Goal: Information Seeking & Learning: Understand process/instructions

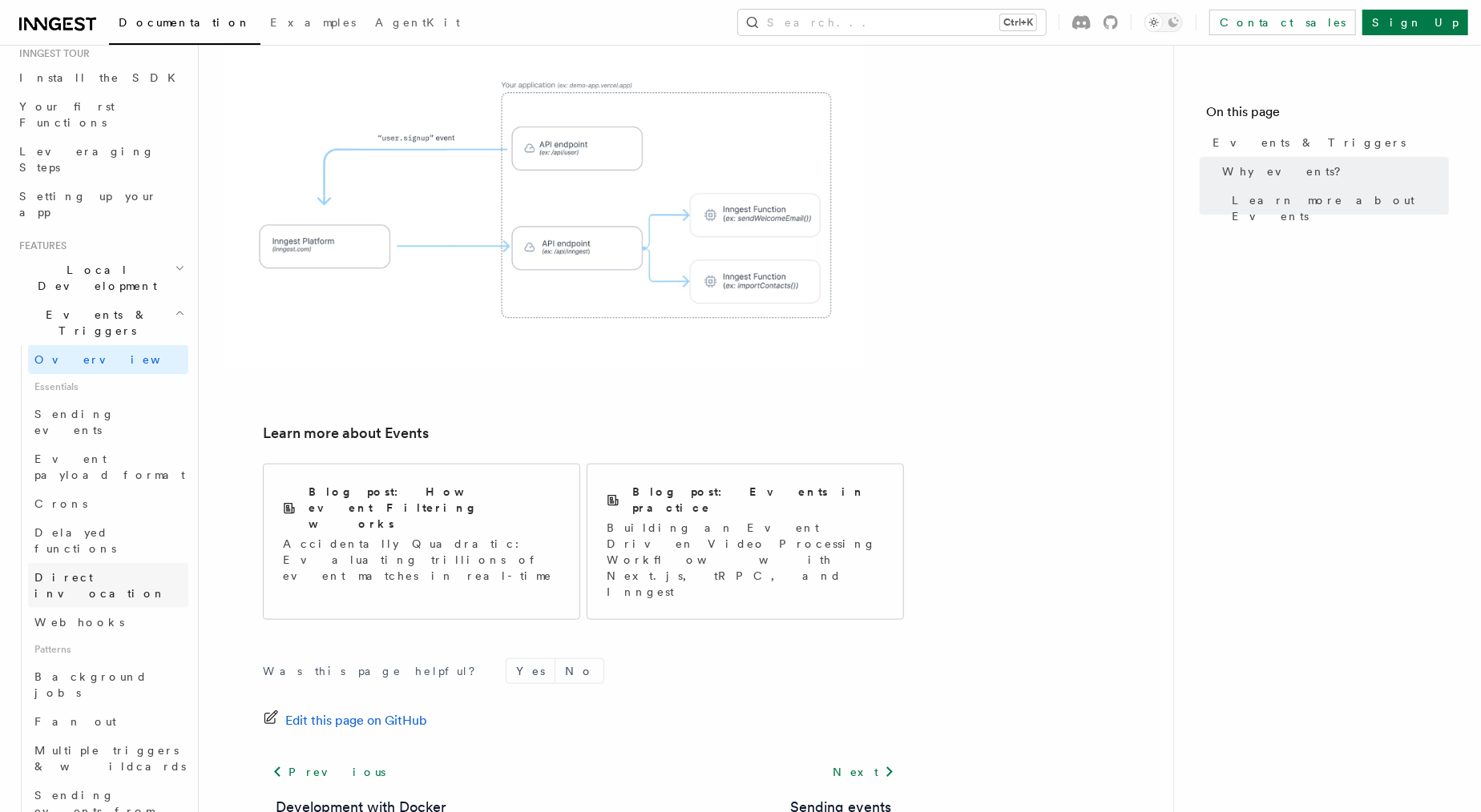
scroll to position [200, 0]
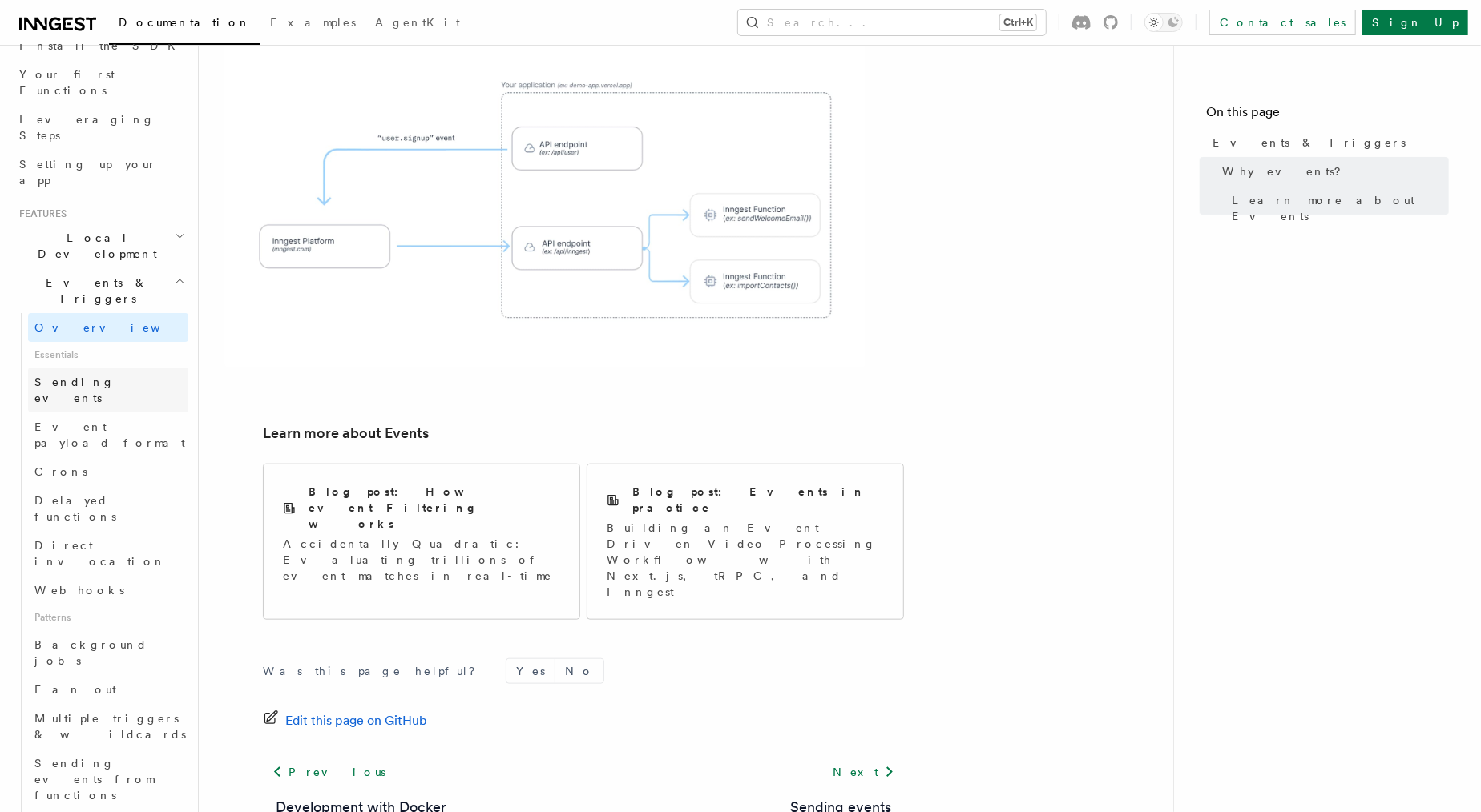
click at [109, 368] on link "Sending events" at bounding box center [108, 390] width 160 height 45
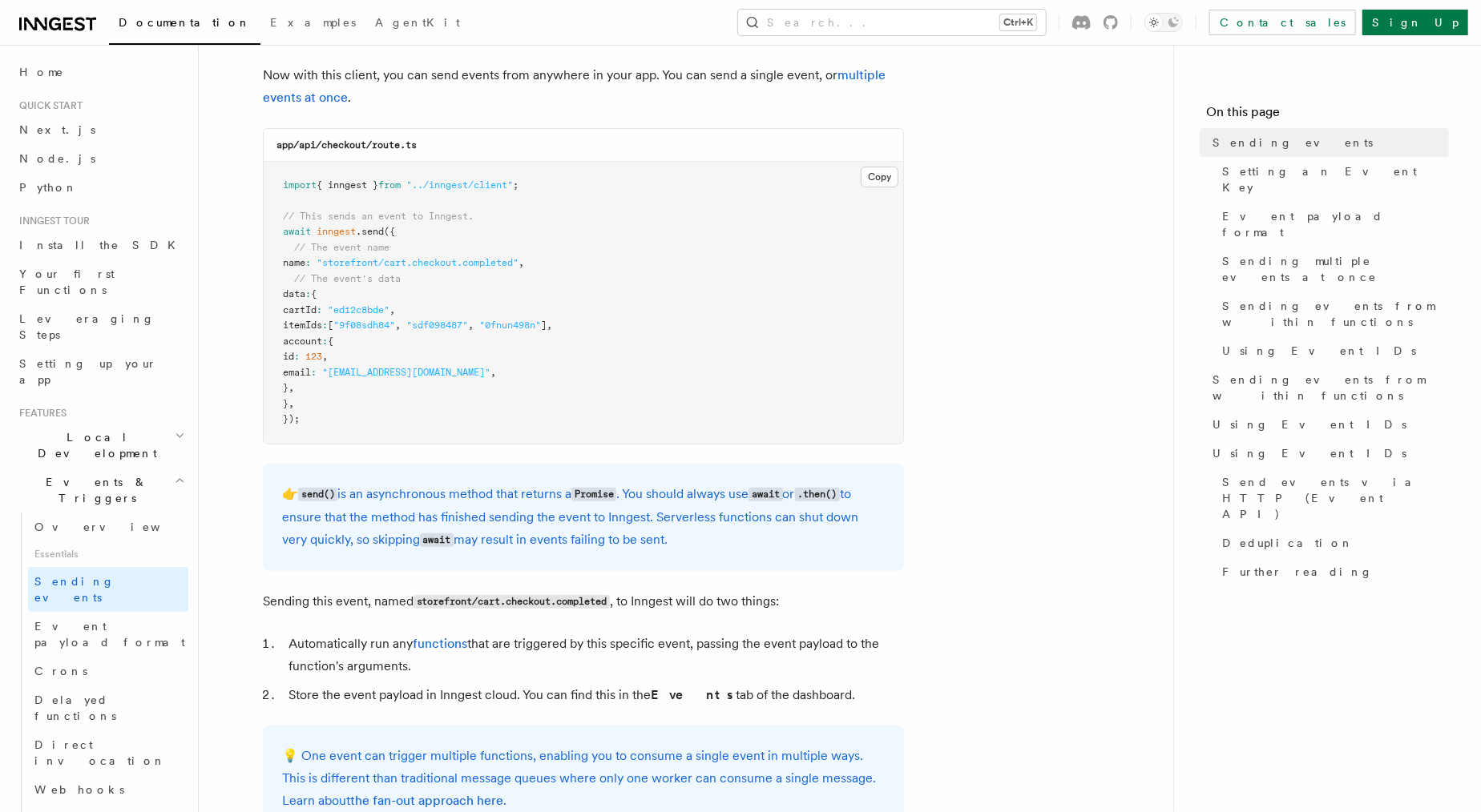
click at [114, 429] on span "Local Development" at bounding box center [94, 445] width 162 height 32
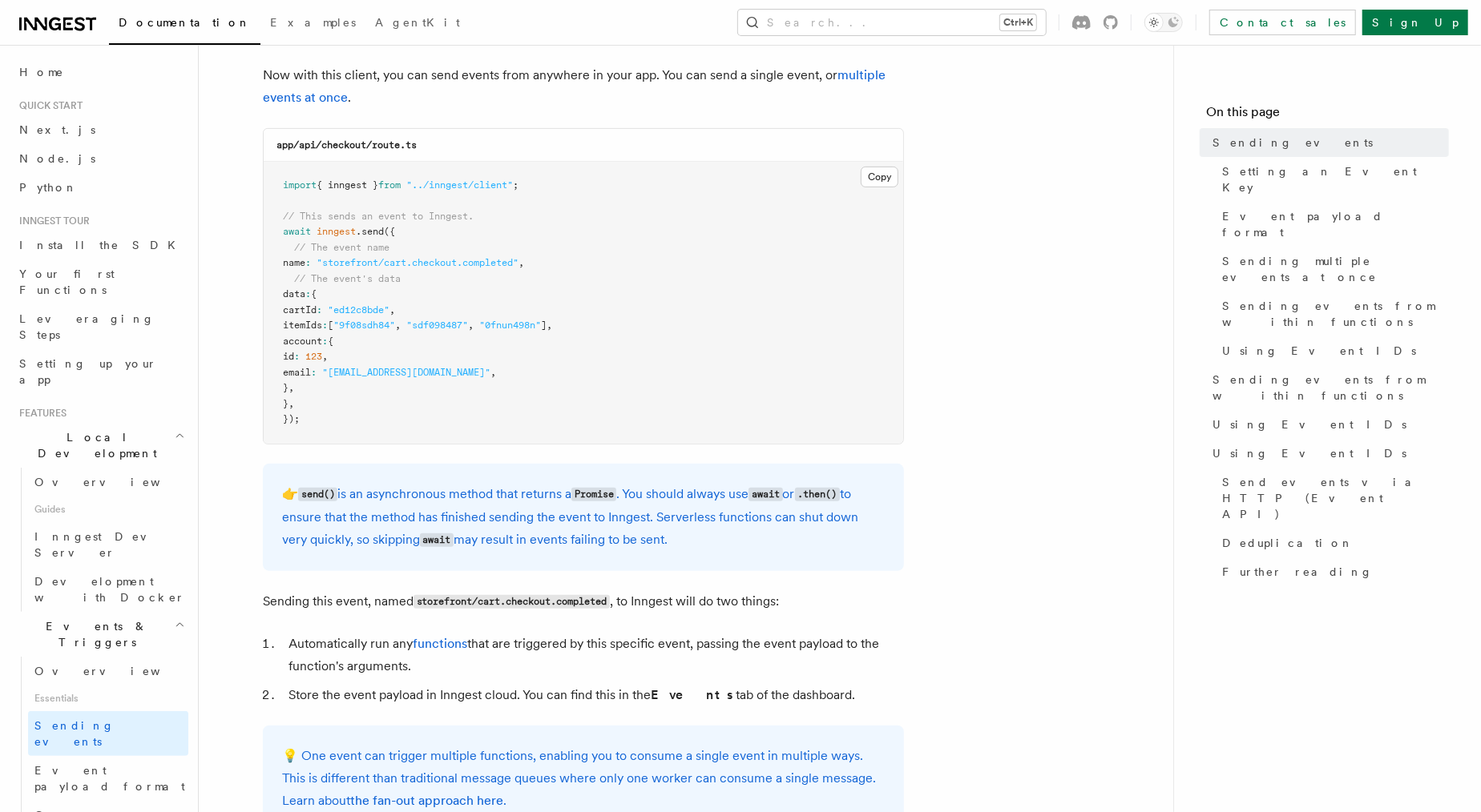
click at [127, 423] on h2 "Local Development" at bounding box center [100, 445] width 175 height 45
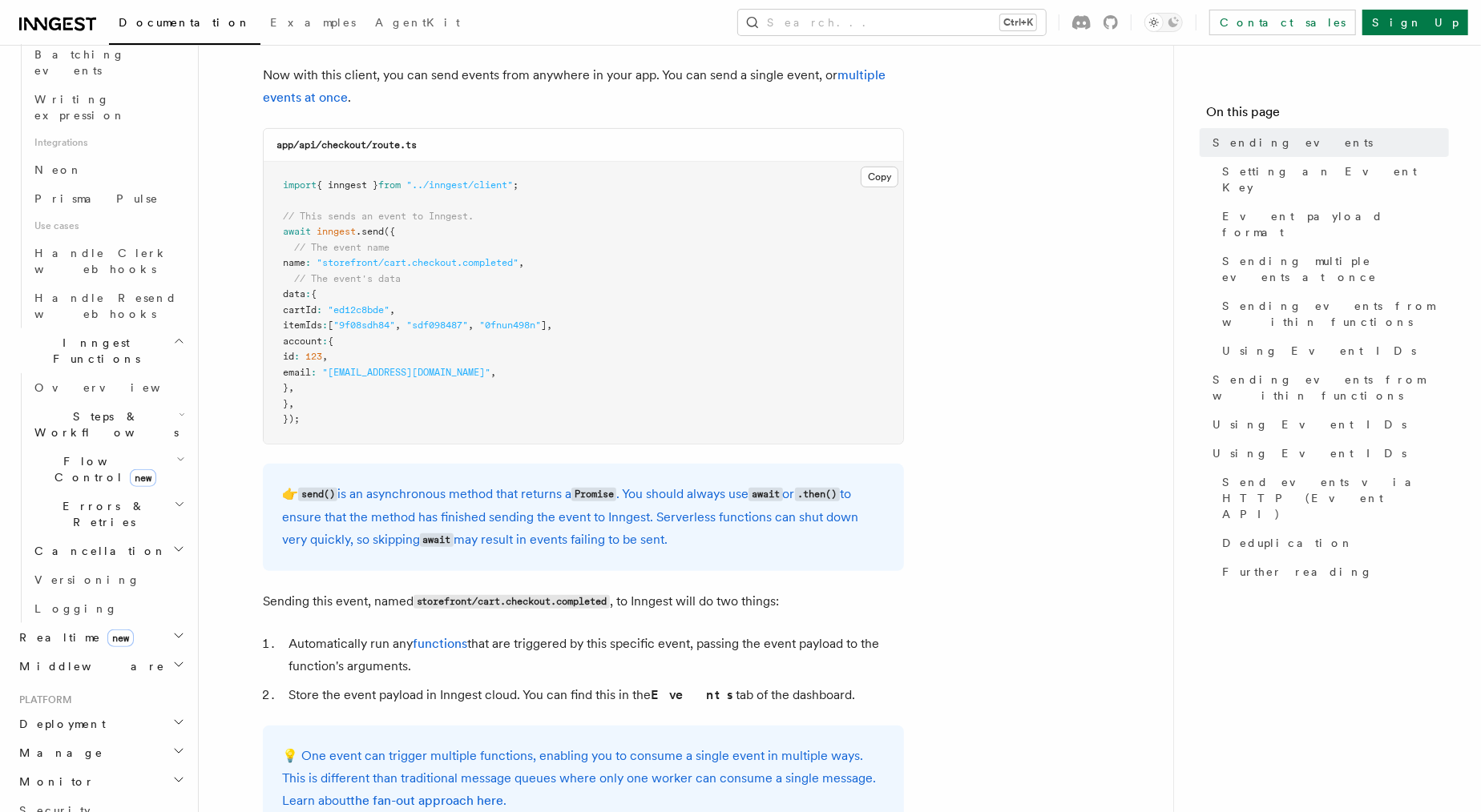
scroll to position [1001, 0]
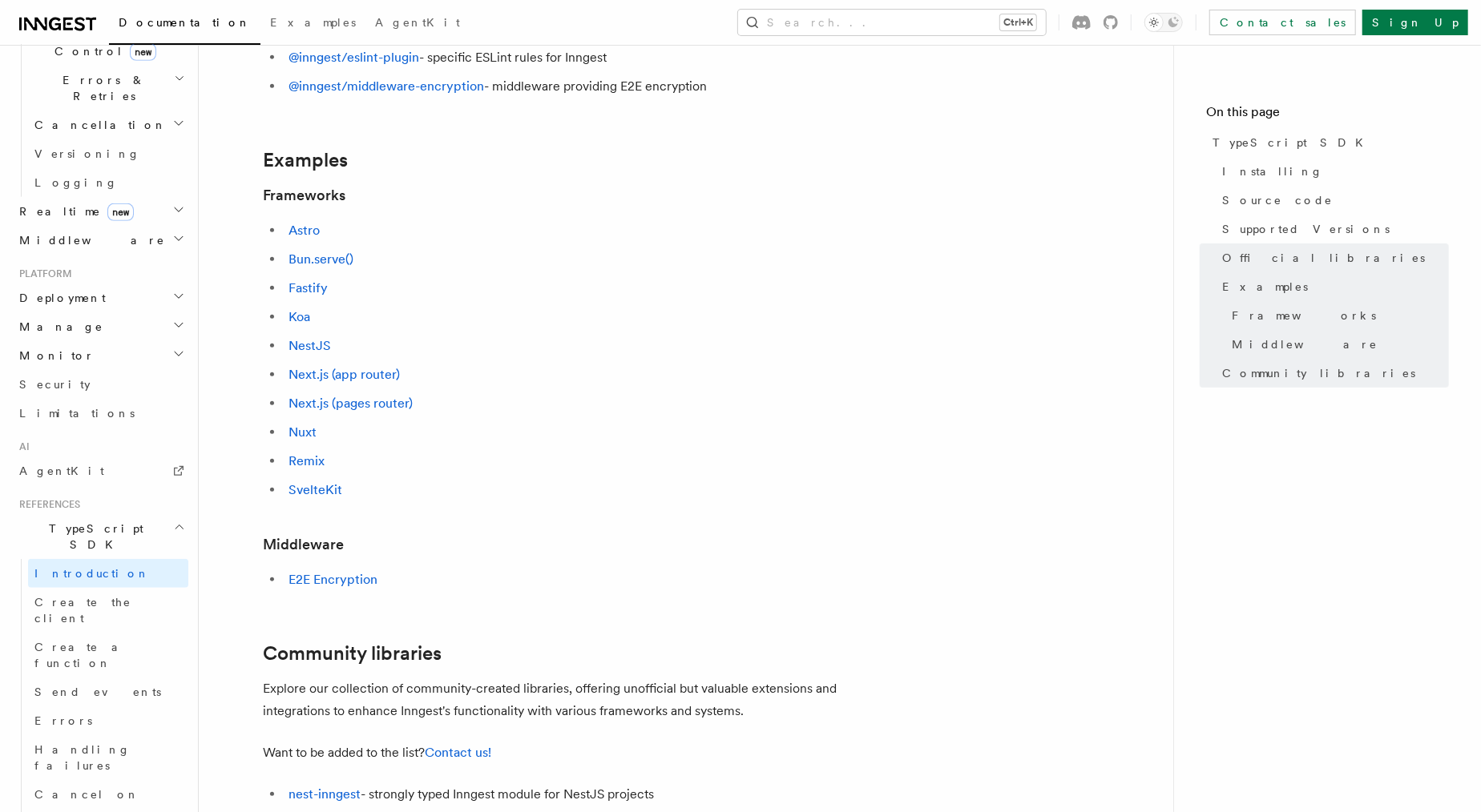
scroll to position [587, 0]
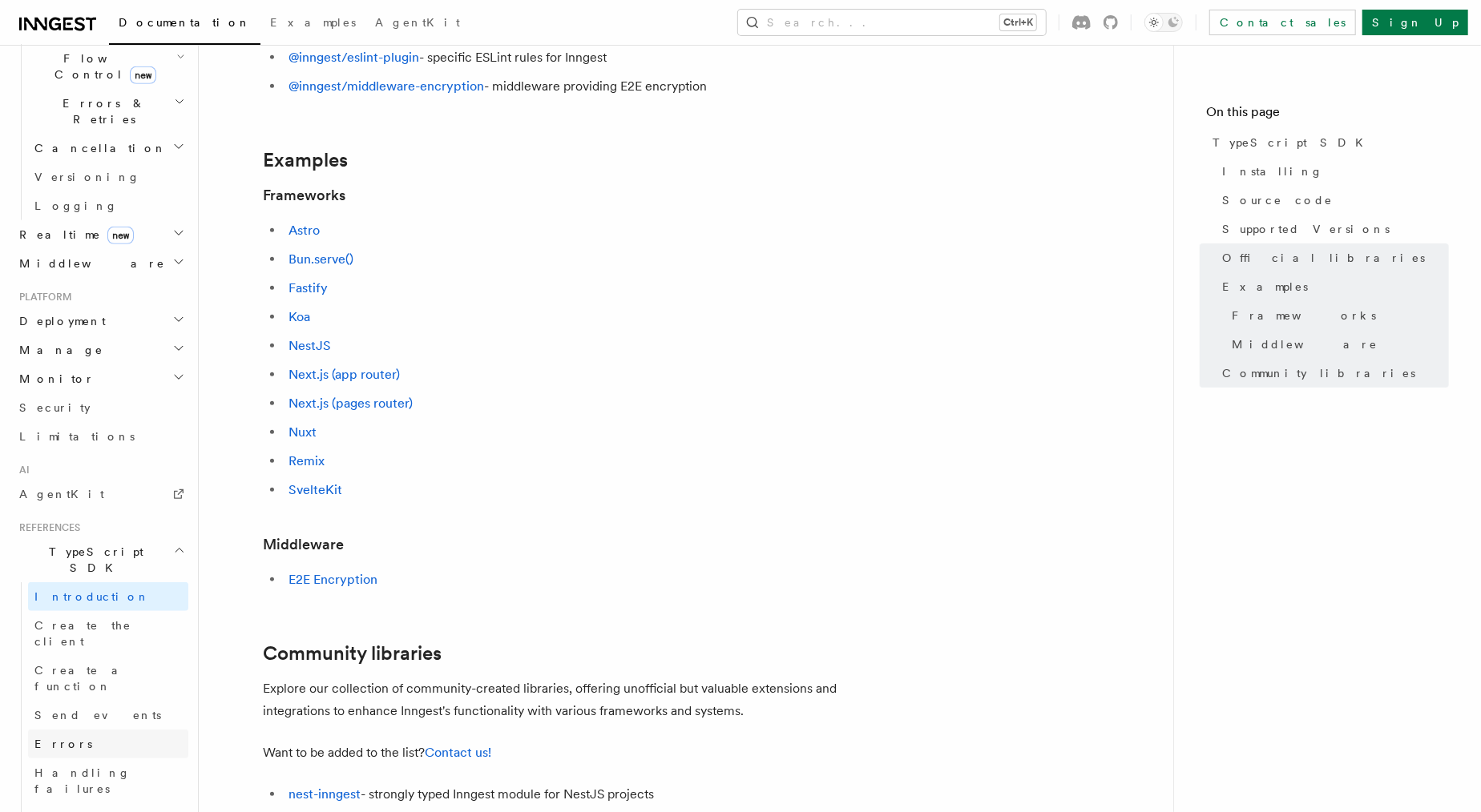
click at [105, 730] on link "Errors" at bounding box center [108, 744] width 160 height 29
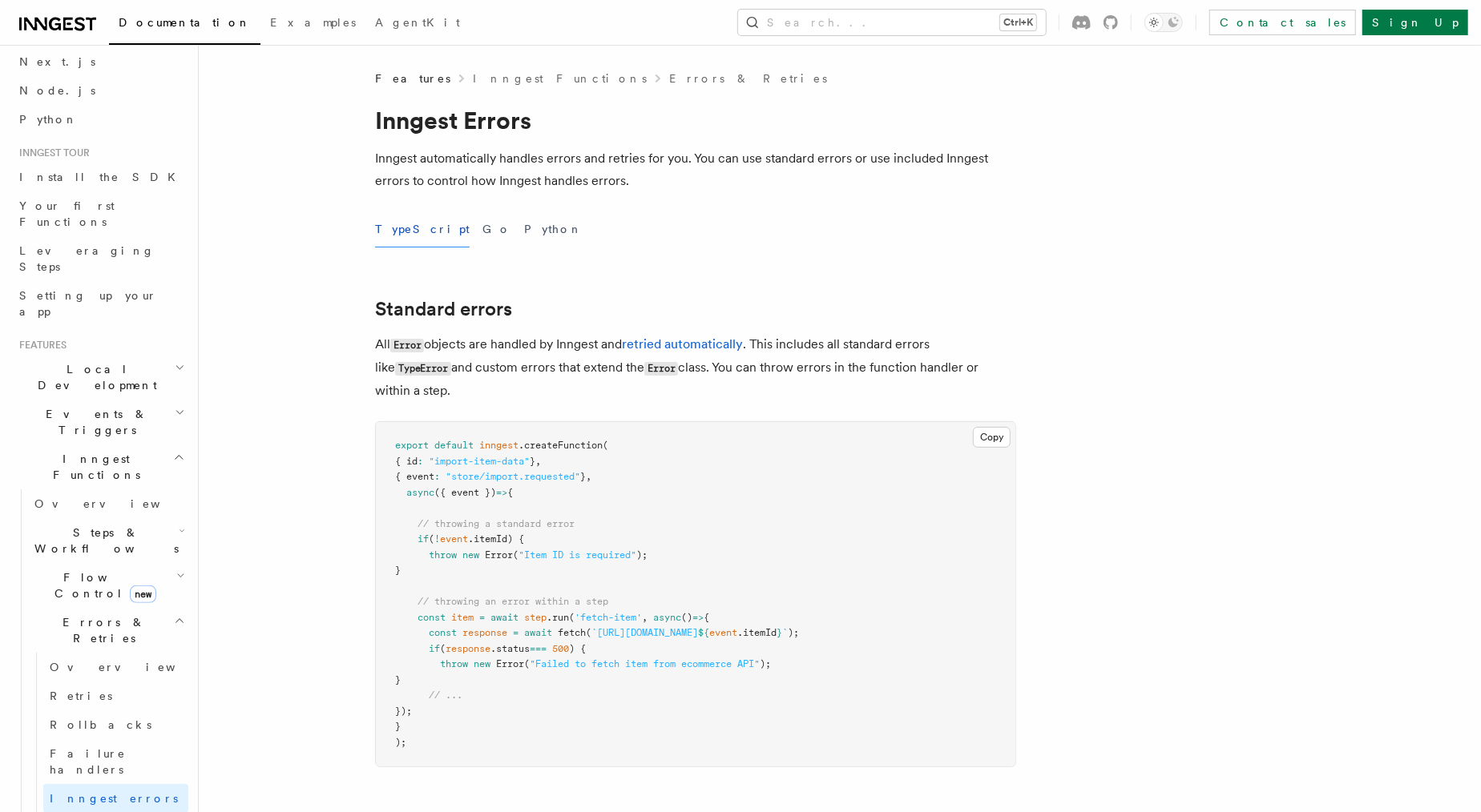
scroll to position [99, 0]
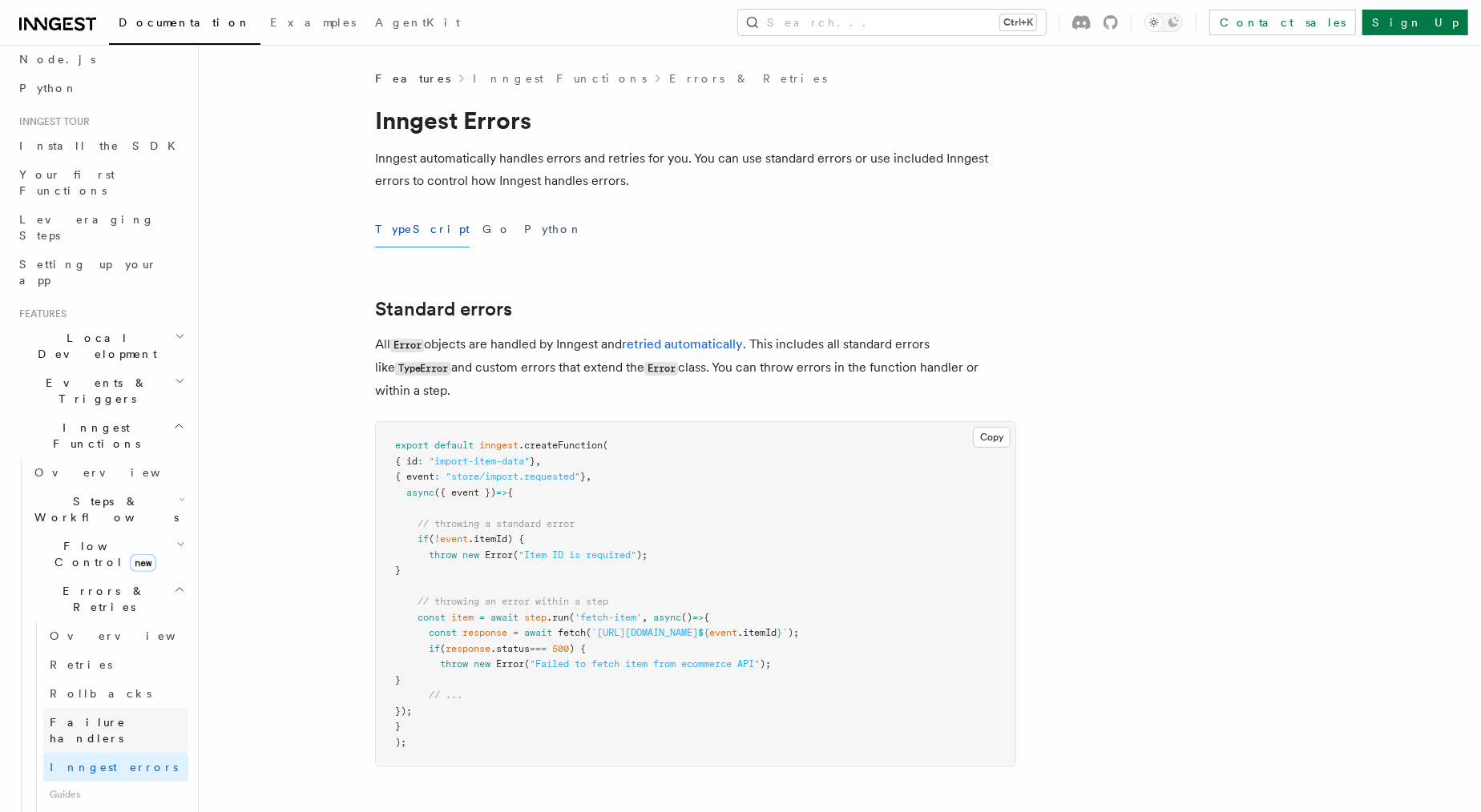
click at [120, 716] on span "Failure handlers" at bounding box center [87, 730] width 76 height 29
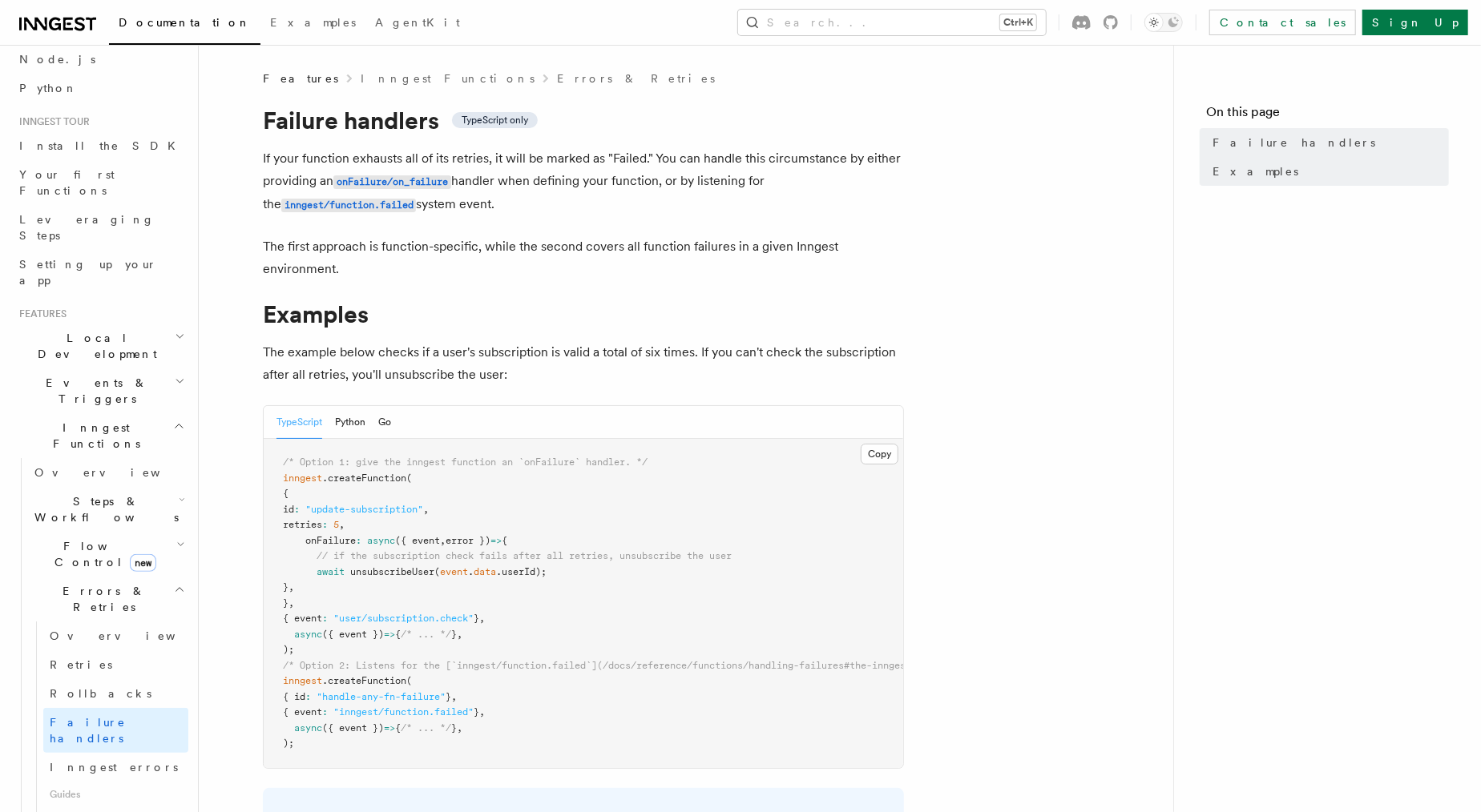
drag, startPoint x: 498, startPoint y: 198, endPoint x: 401, endPoint y: 163, distance: 103.1
click at [401, 163] on p "If your function exhausts all of its retries, it will be marked as "Failed." Yo…" at bounding box center [584, 182] width 641 height 69
drag, startPoint x: 437, startPoint y: 163, endPoint x: 690, endPoint y: 163, distance: 253.0
click at [690, 163] on p "If your function exhausts all of its retries, it will be marked as "Failed." Yo…" at bounding box center [584, 182] width 641 height 69
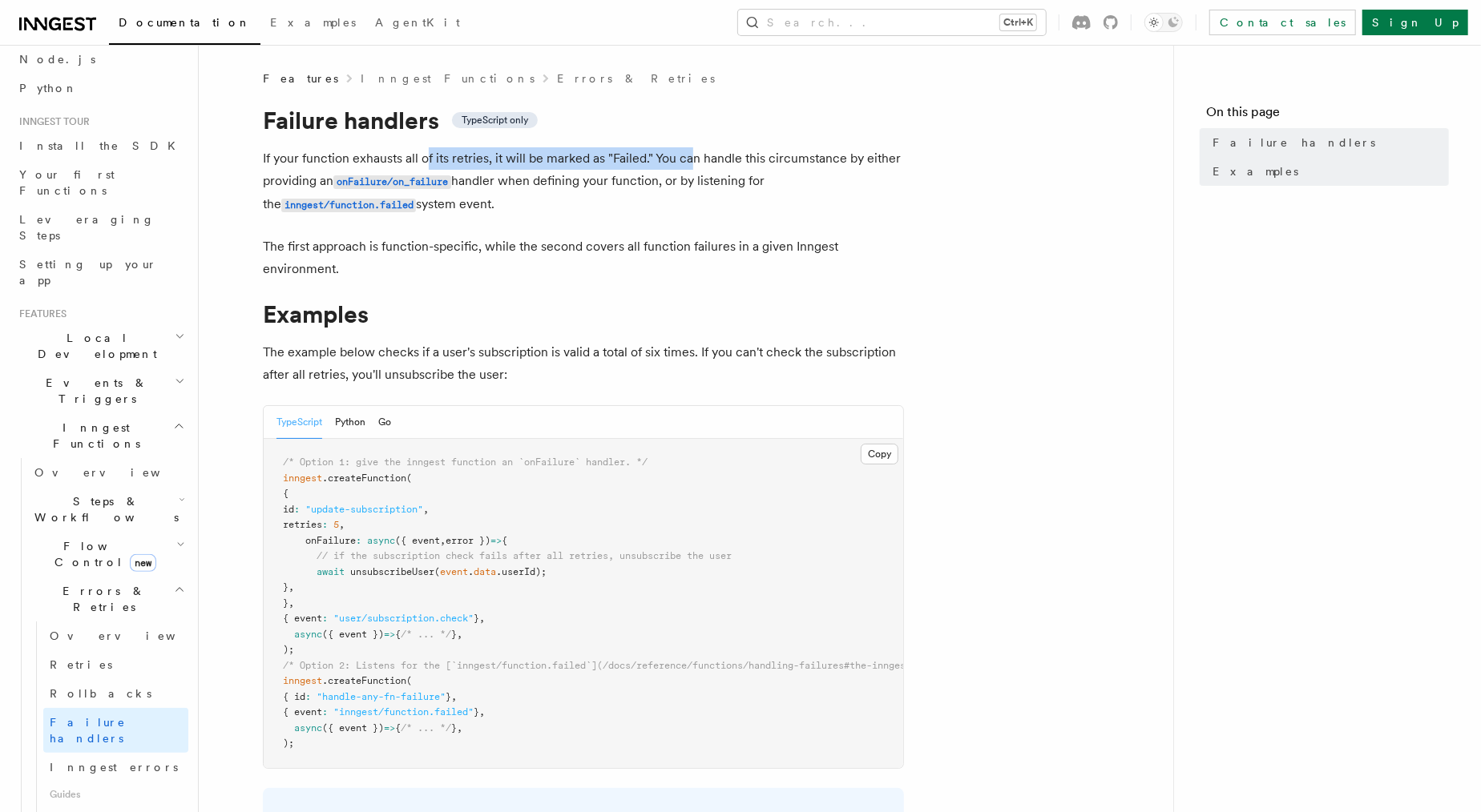
click at [690, 163] on p "If your function exhausts all of its retries, it will be marked as "Failed." Yo…" at bounding box center [584, 182] width 641 height 69
click at [630, 162] on p "If your function exhausts all of its retries, it will be marked as "Failed." Yo…" at bounding box center [584, 182] width 641 height 69
click at [661, 162] on p "If your function exhausts all of its retries, it will be marked as "Failed." Yo…" at bounding box center [584, 182] width 641 height 69
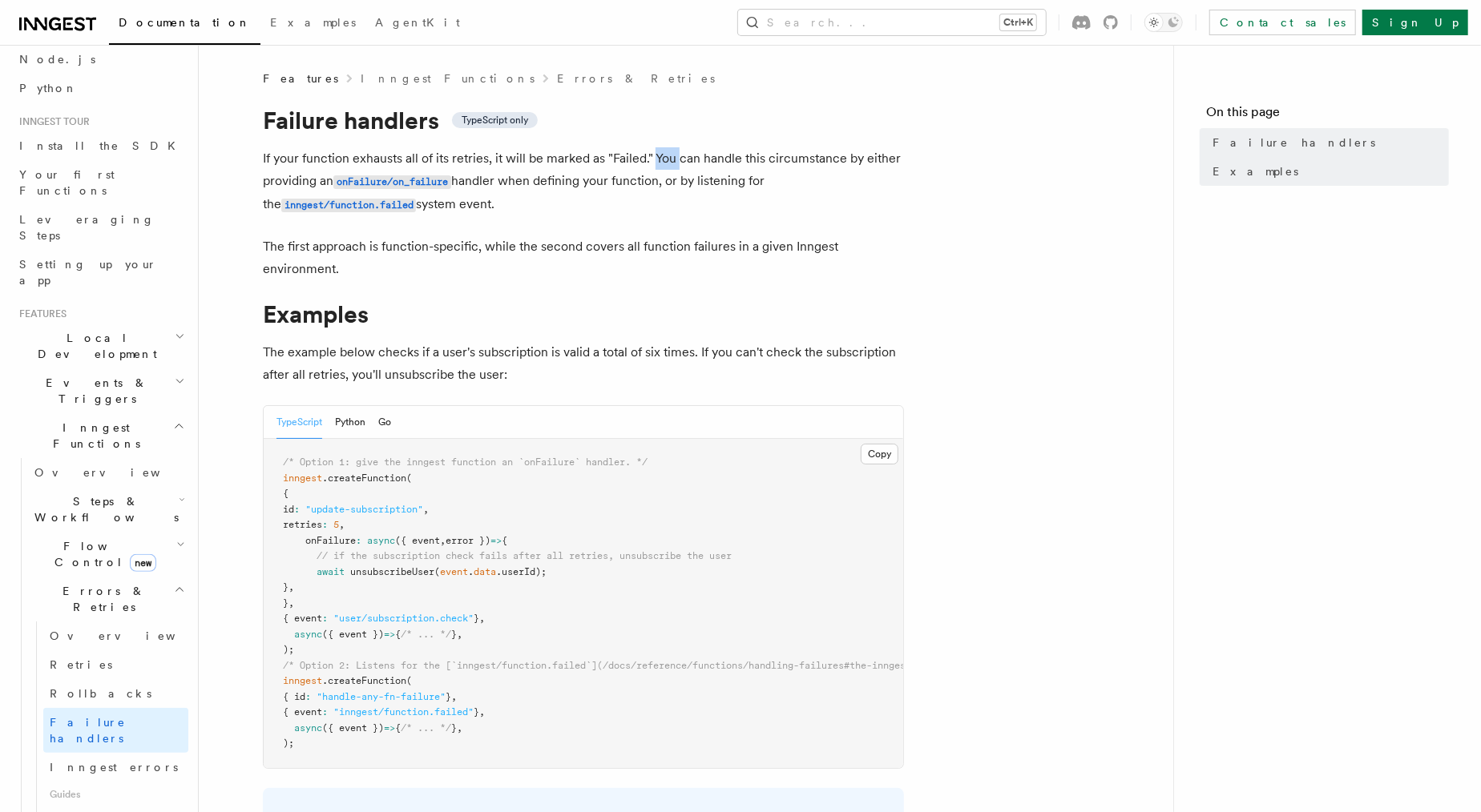
drag, startPoint x: 643, startPoint y: 217, endPoint x: 564, endPoint y: 149, distance: 104.2
click at [564, 149] on p "If your function exhausts all of its retries, it will be marked as "Failed." Yo…" at bounding box center [584, 182] width 641 height 69
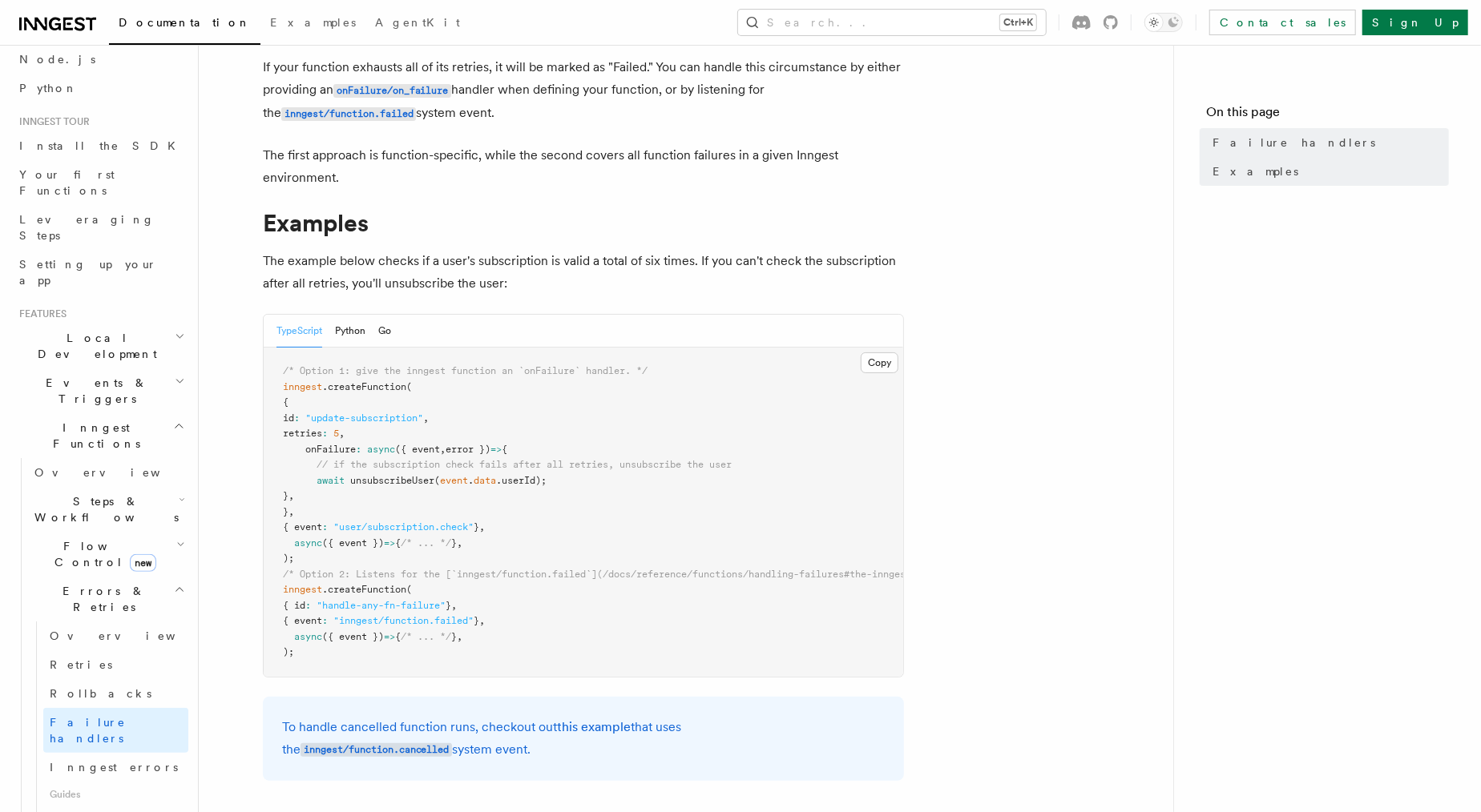
scroll to position [200, 0]
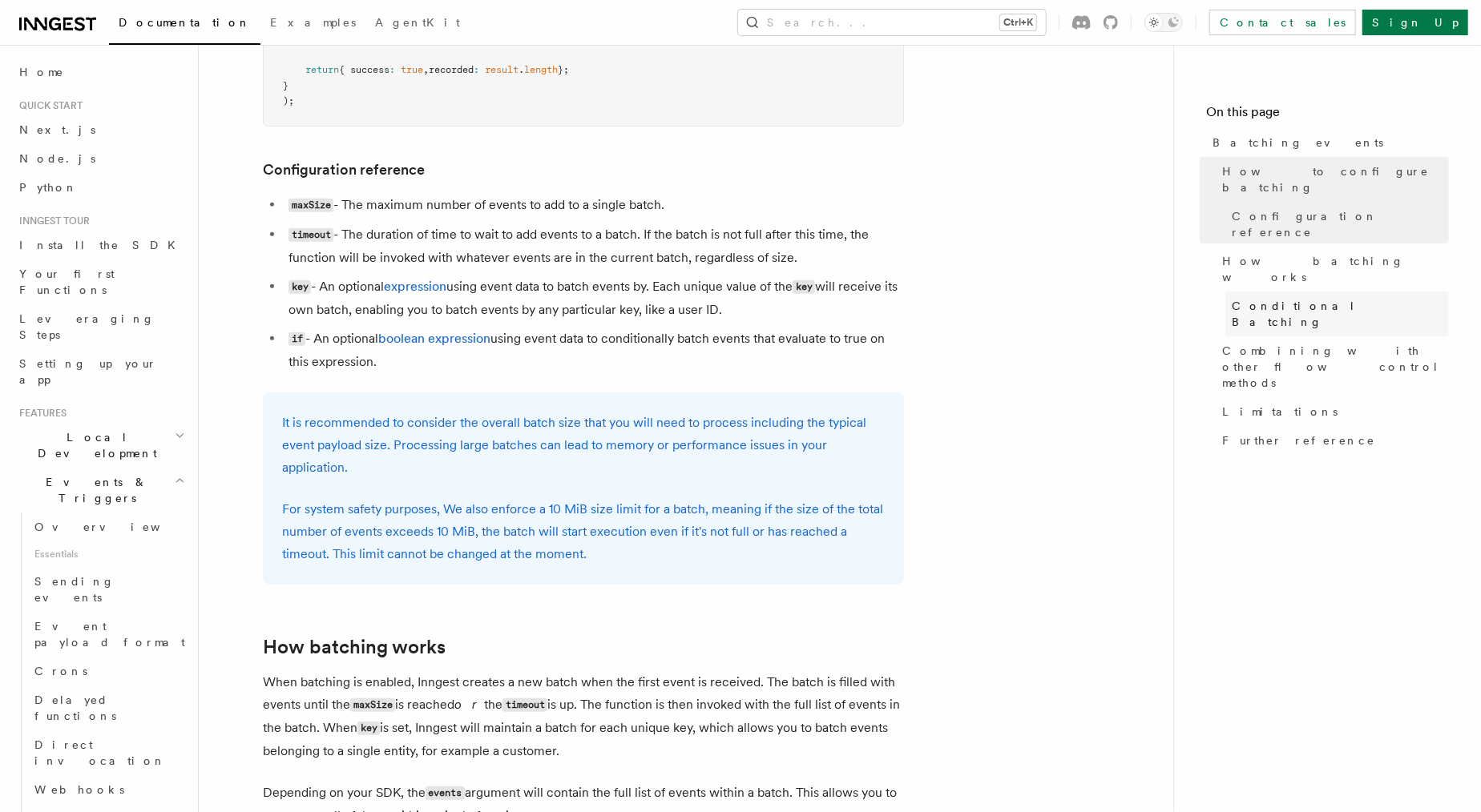
click at [1298, 298] on span "Conditional Batching" at bounding box center [1340, 314] width 217 height 32
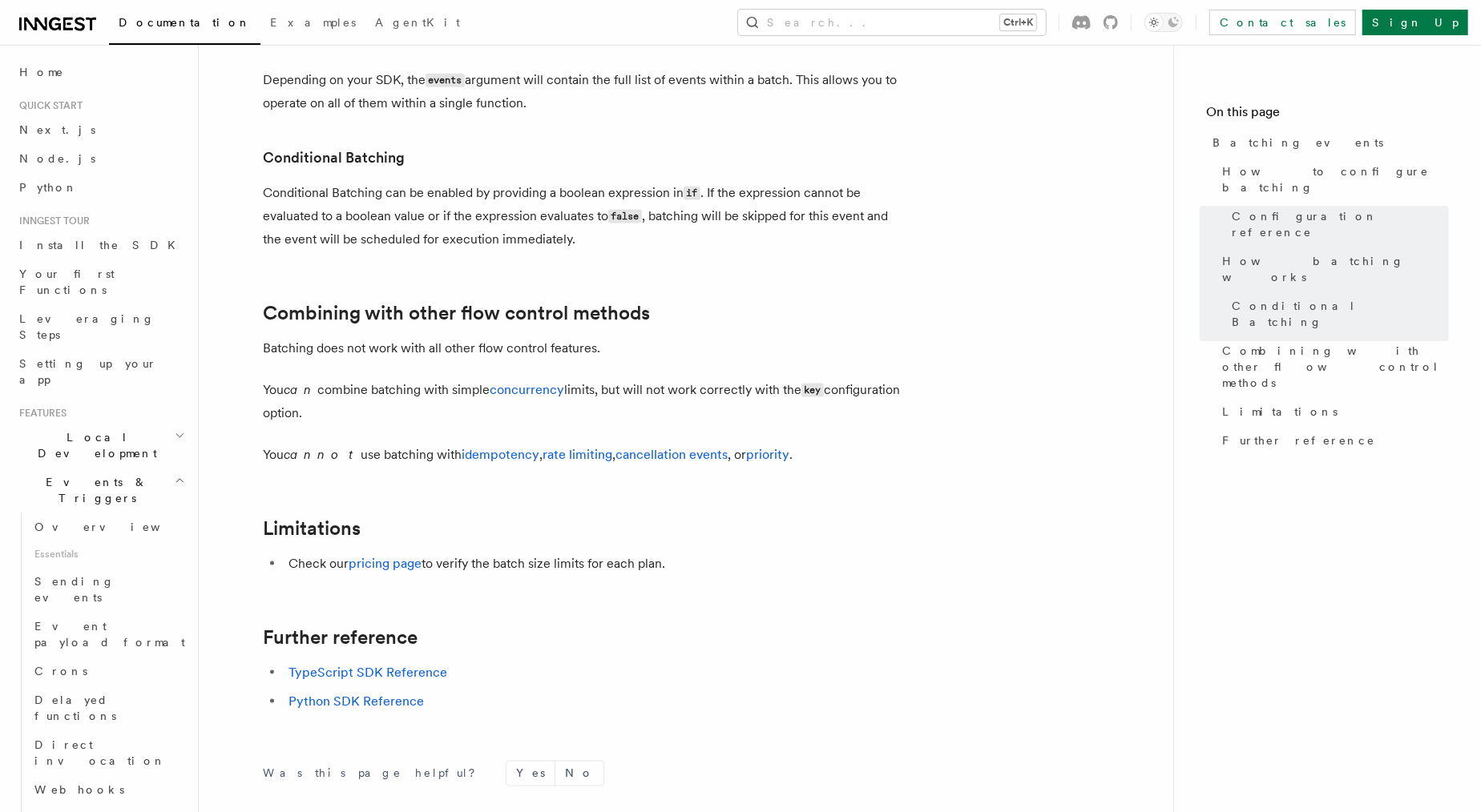
scroll to position [1585, 0]
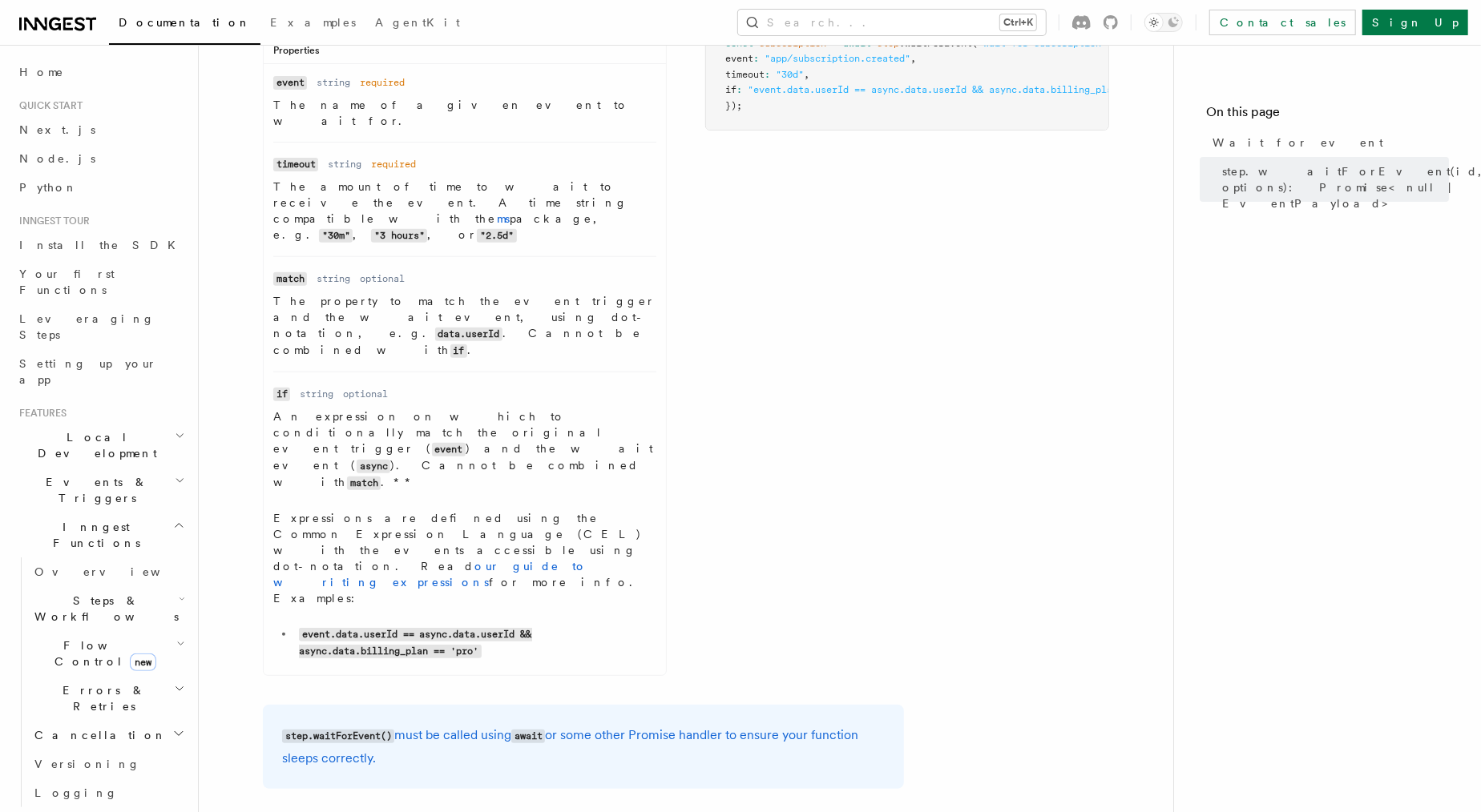
scroll to position [348, 0]
click at [558, 562] on link "our guide to writing expressions" at bounding box center [429, 576] width 314 height 29
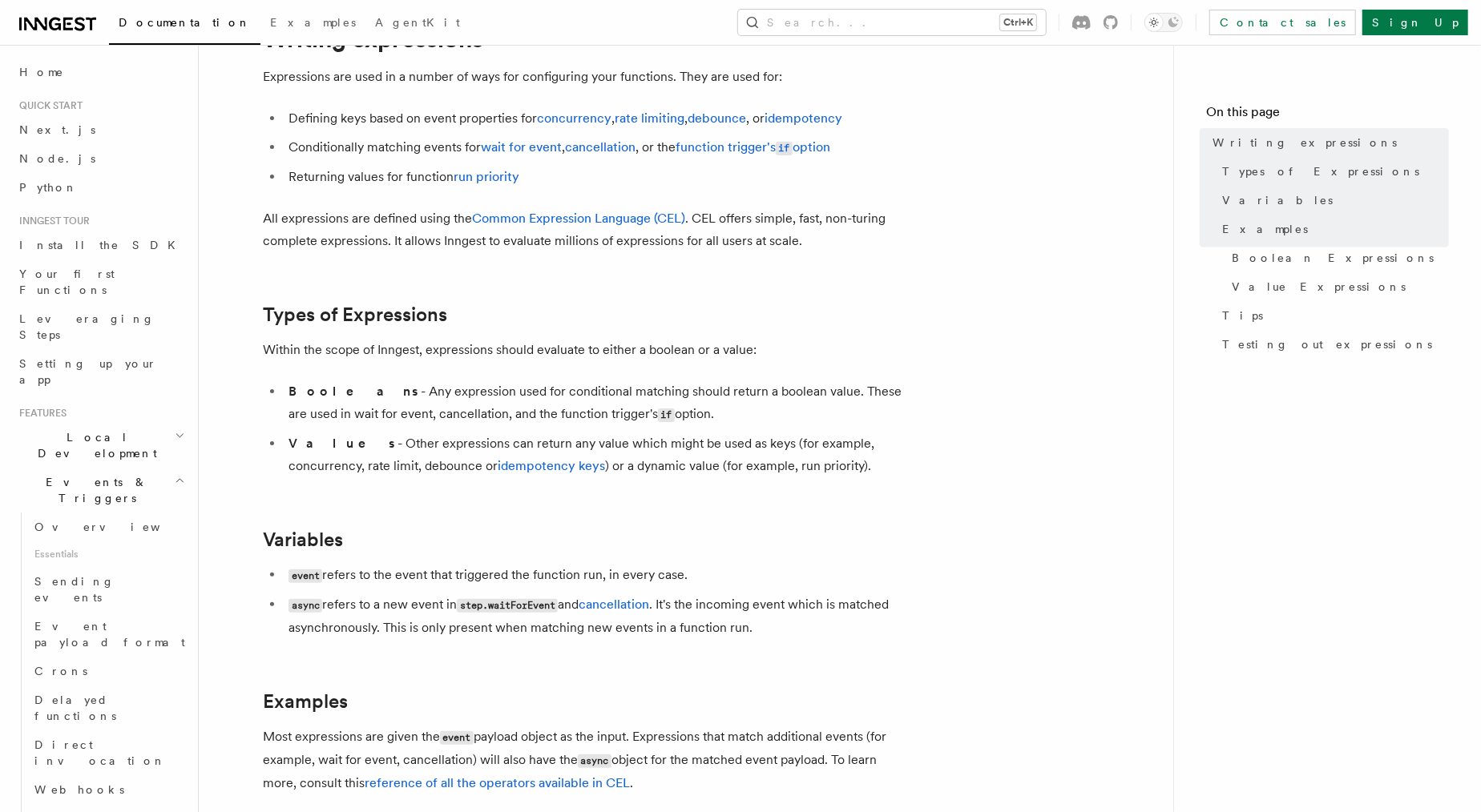
scroll to position [113, 0]
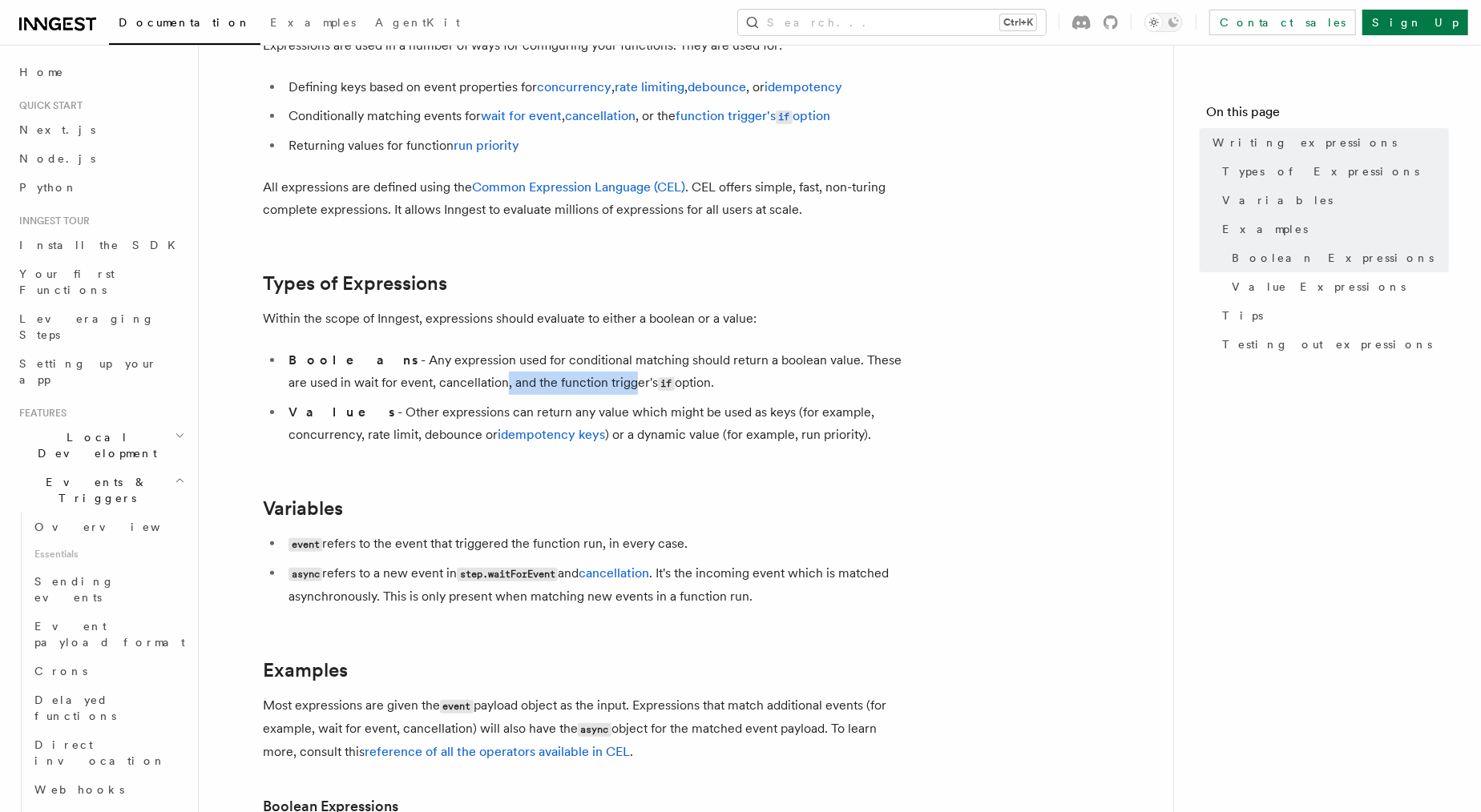
drag, startPoint x: 436, startPoint y: 374, endPoint x: 561, endPoint y: 382, distance: 125.3
click at [561, 382] on li "Booleans - Any expression used for conditional matching should return a boolean…" at bounding box center [594, 372] width 620 height 45
click at [465, 382] on li "Booleans - Any expression used for conditional matching should return a boolean…" at bounding box center [594, 372] width 620 height 45
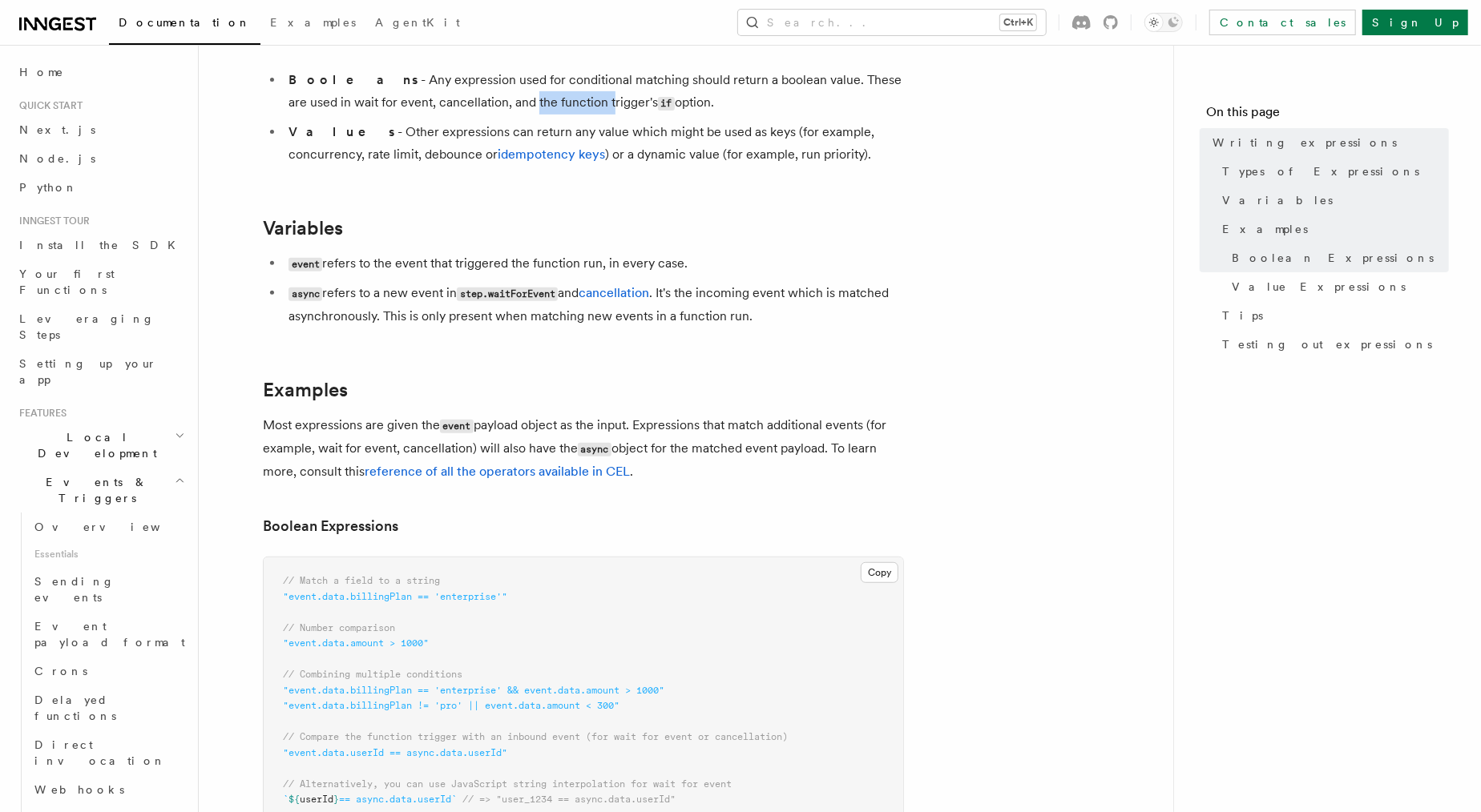
scroll to position [413, 0]
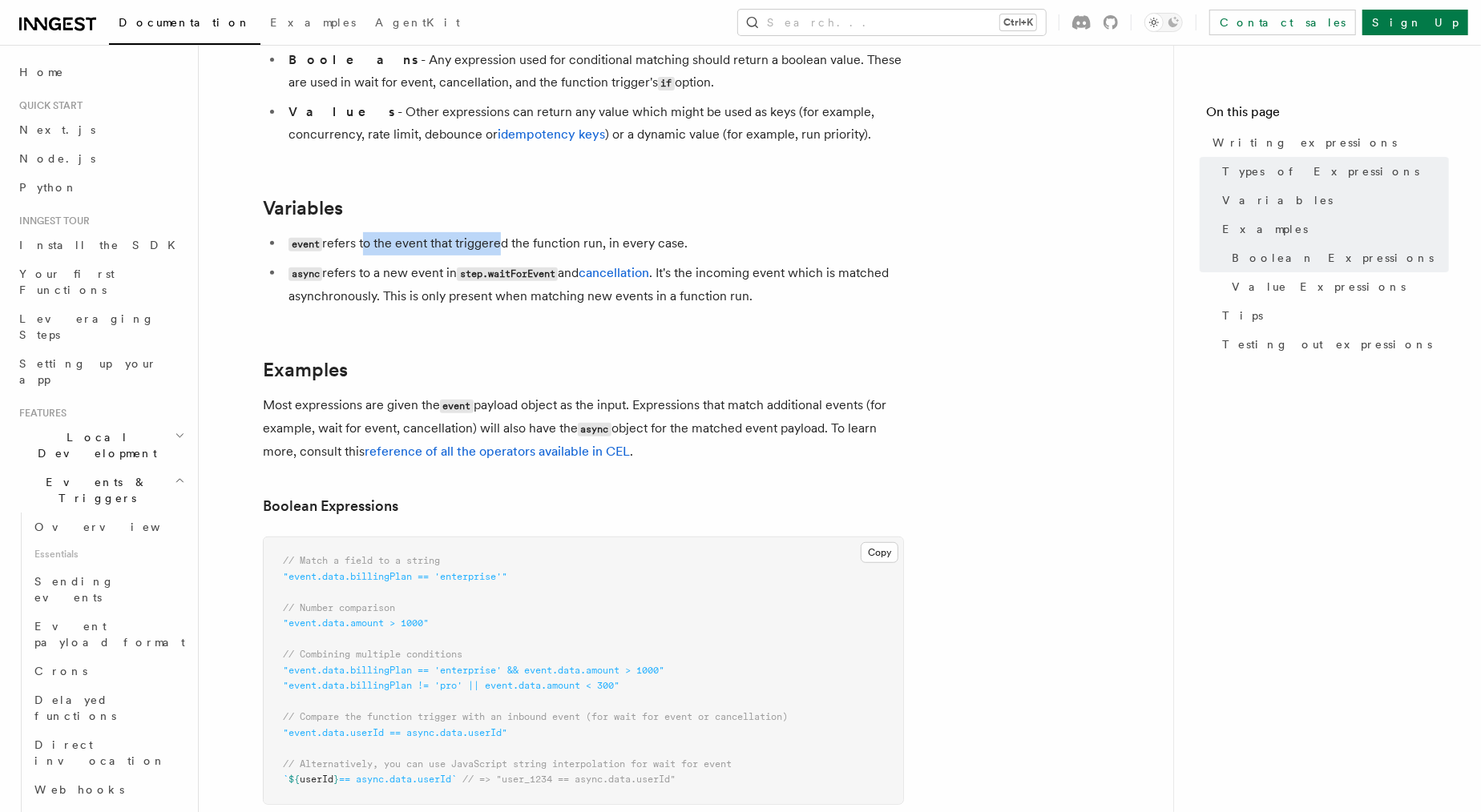
drag, startPoint x: 364, startPoint y: 234, endPoint x: 499, endPoint y: 250, distance: 135.9
click at [499, 250] on li "event refers to the event that triggered the function run, in every case." at bounding box center [594, 243] width 620 height 23
drag, startPoint x: 555, startPoint y: 242, endPoint x: 622, endPoint y: 243, distance: 67.0
click at [622, 243] on li "event refers to the event that triggered the function run, in every case." at bounding box center [594, 243] width 620 height 23
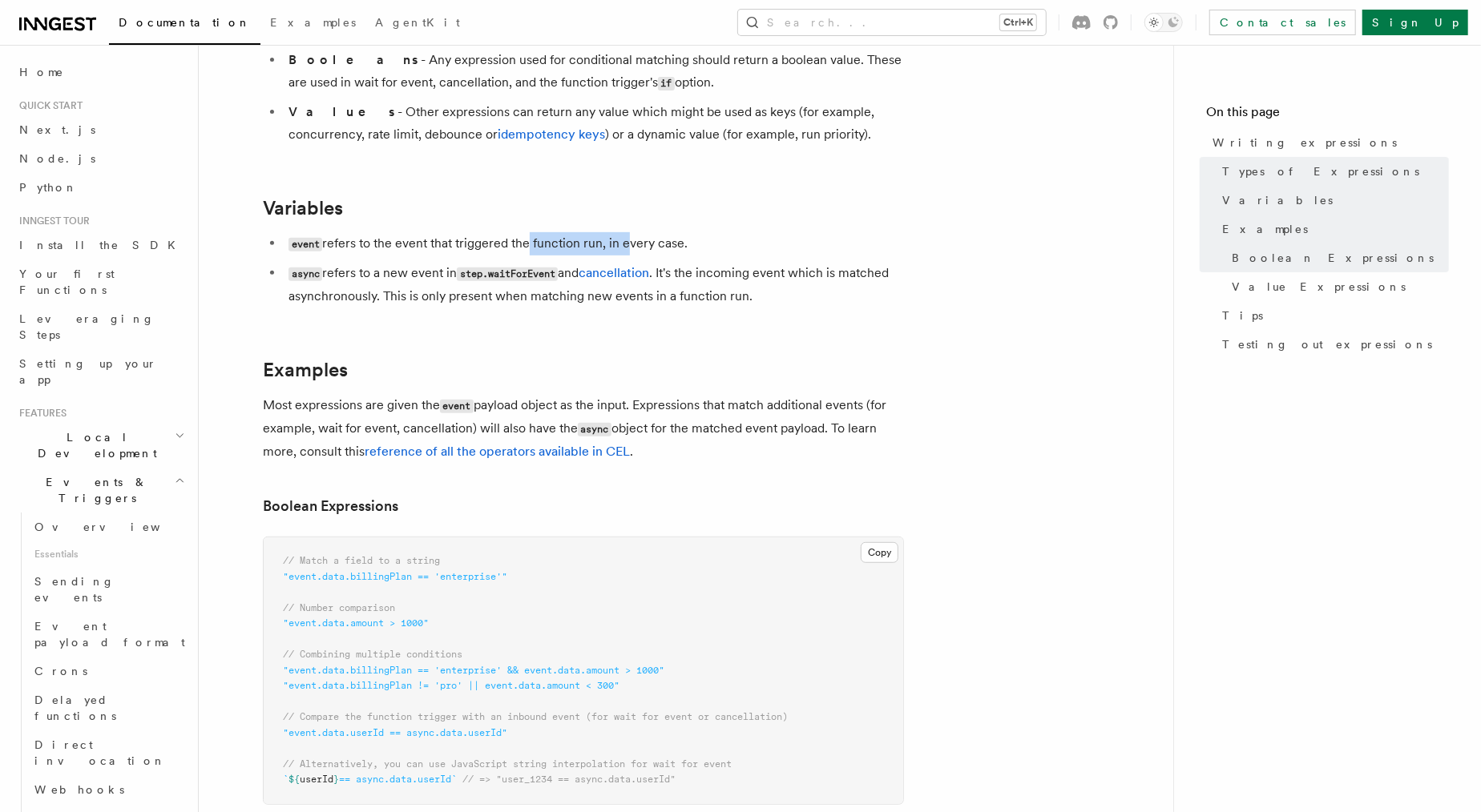
click at [623, 243] on li "event refers to the event that triggered the function run, in every case." at bounding box center [594, 243] width 620 height 23
drag, startPoint x: 663, startPoint y: 243, endPoint x: 454, endPoint y: 246, distance: 209.0
click at [454, 246] on li "event refers to the event that triggered the function run, in every case." at bounding box center [594, 243] width 620 height 23
drag, startPoint x: 442, startPoint y: 246, endPoint x: 634, endPoint y: 236, distance: 192.3
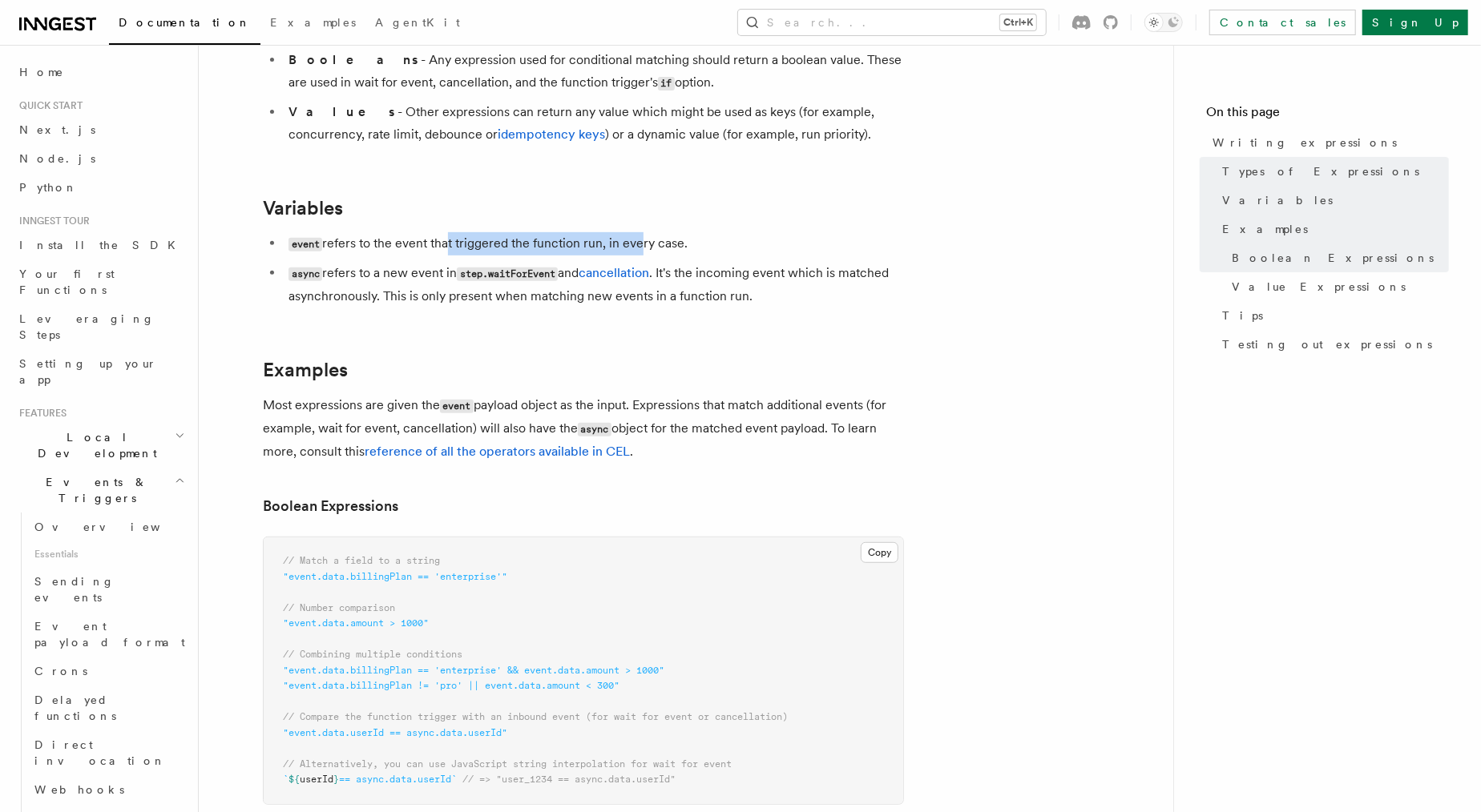
click at [634, 236] on li "event refers to the event that triggered the function run, in every case." at bounding box center [594, 243] width 620 height 23
click at [525, 236] on li "event refers to the event that triggered the function run, in every case." at bounding box center [594, 243] width 620 height 23
drag, startPoint x: 558, startPoint y: 249, endPoint x: 589, endPoint y: 247, distance: 31.1
click at [589, 247] on li "event refers to the event that triggered the function run, in every case." at bounding box center [594, 243] width 620 height 23
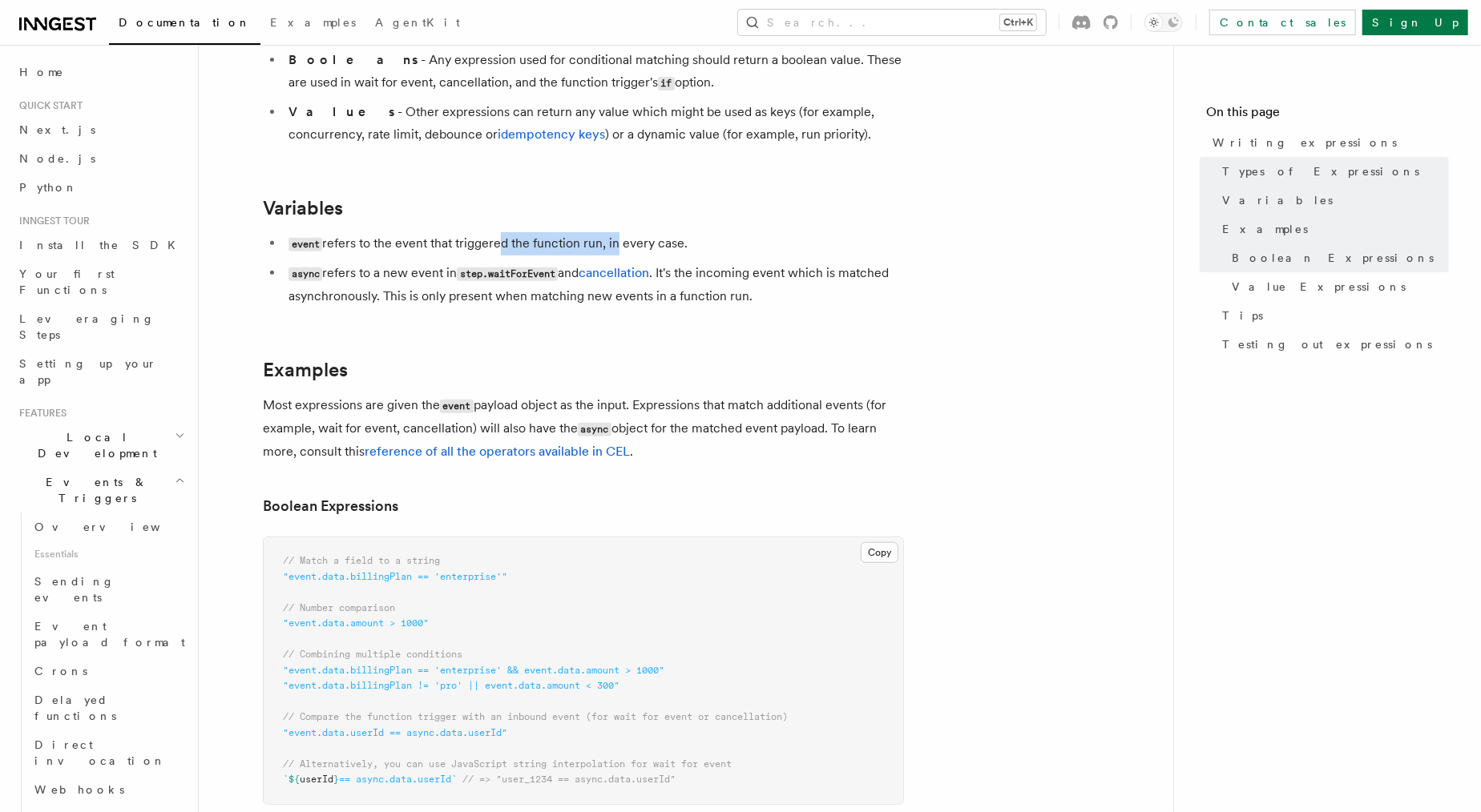
drag, startPoint x: 613, startPoint y: 247, endPoint x: 497, endPoint y: 247, distance: 116.0
click at [497, 247] on li "event refers to the event that triggered the function run, in every case." at bounding box center [594, 243] width 620 height 23
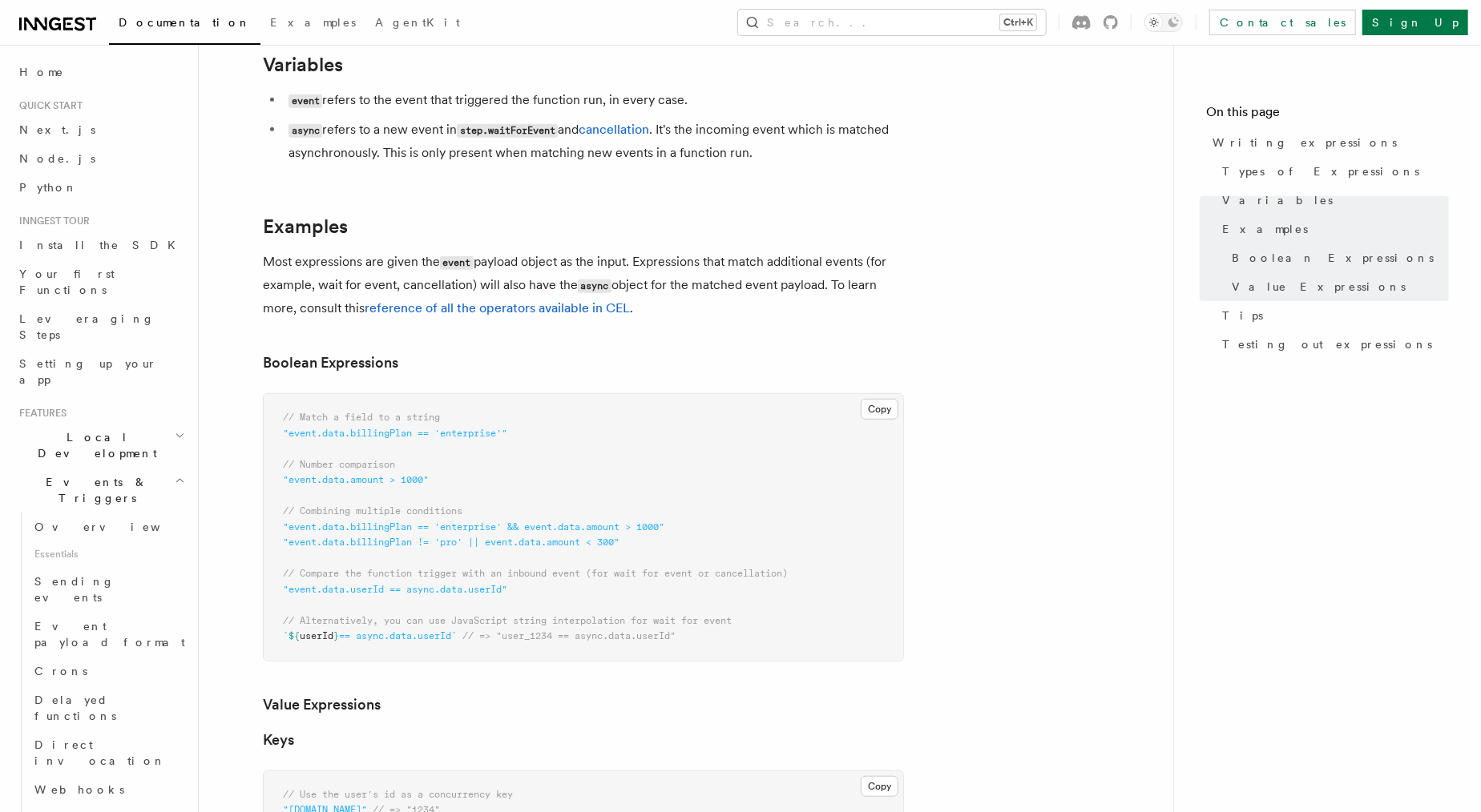
scroll to position [513, 0]
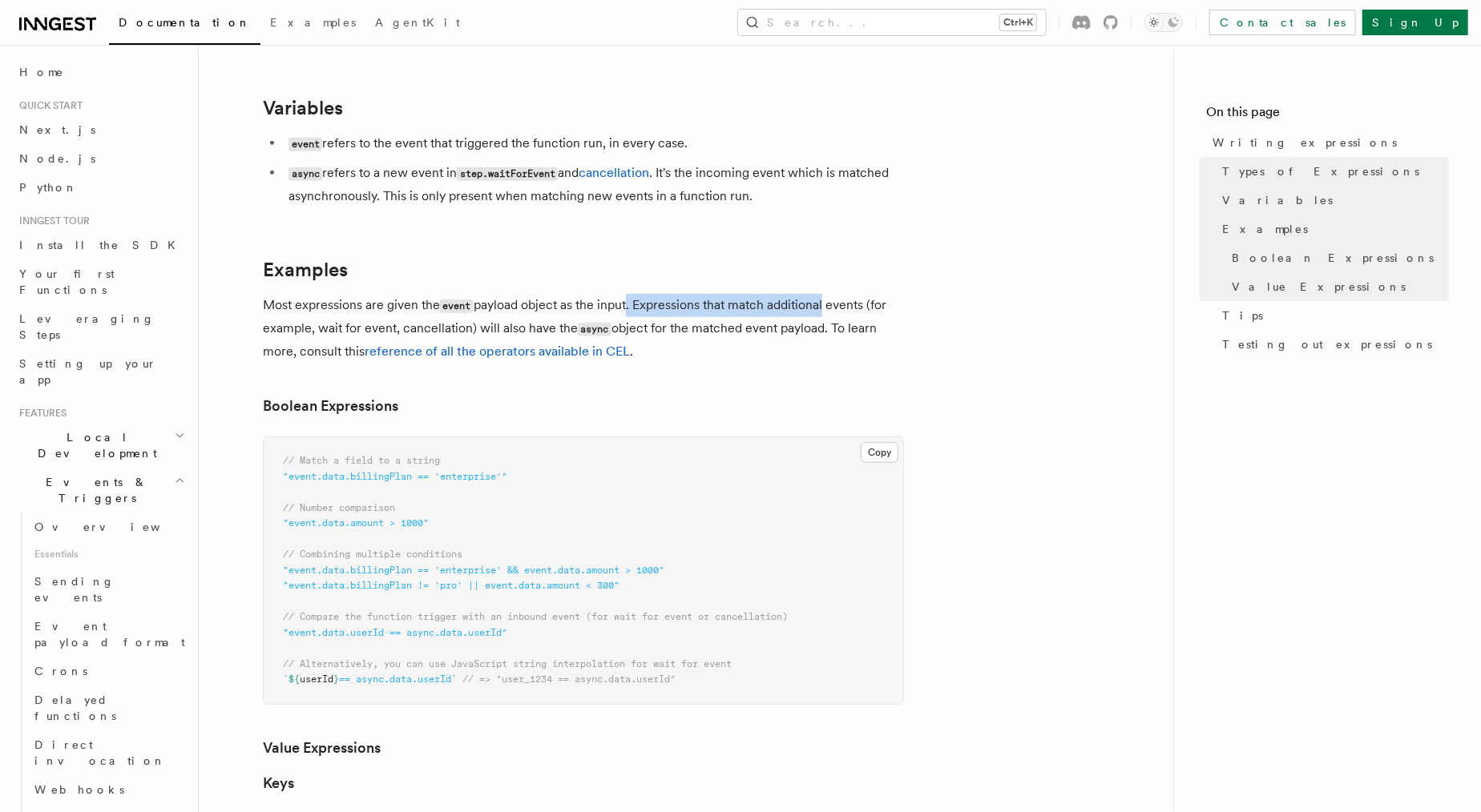
drag, startPoint x: 628, startPoint y: 306, endPoint x: 824, endPoint y: 308, distance: 196.0
click at [824, 308] on p "Most expressions are given the event payload object as the input. Expressions t…" at bounding box center [584, 328] width 641 height 69
drag, startPoint x: 468, startPoint y: 326, endPoint x: 402, endPoint y: 326, distance: 66.0
click at [402, 326] on p "Most expressions are given the event payload object as the input. Expressions t…" at bounding box center [584, 328] width 641 height 69
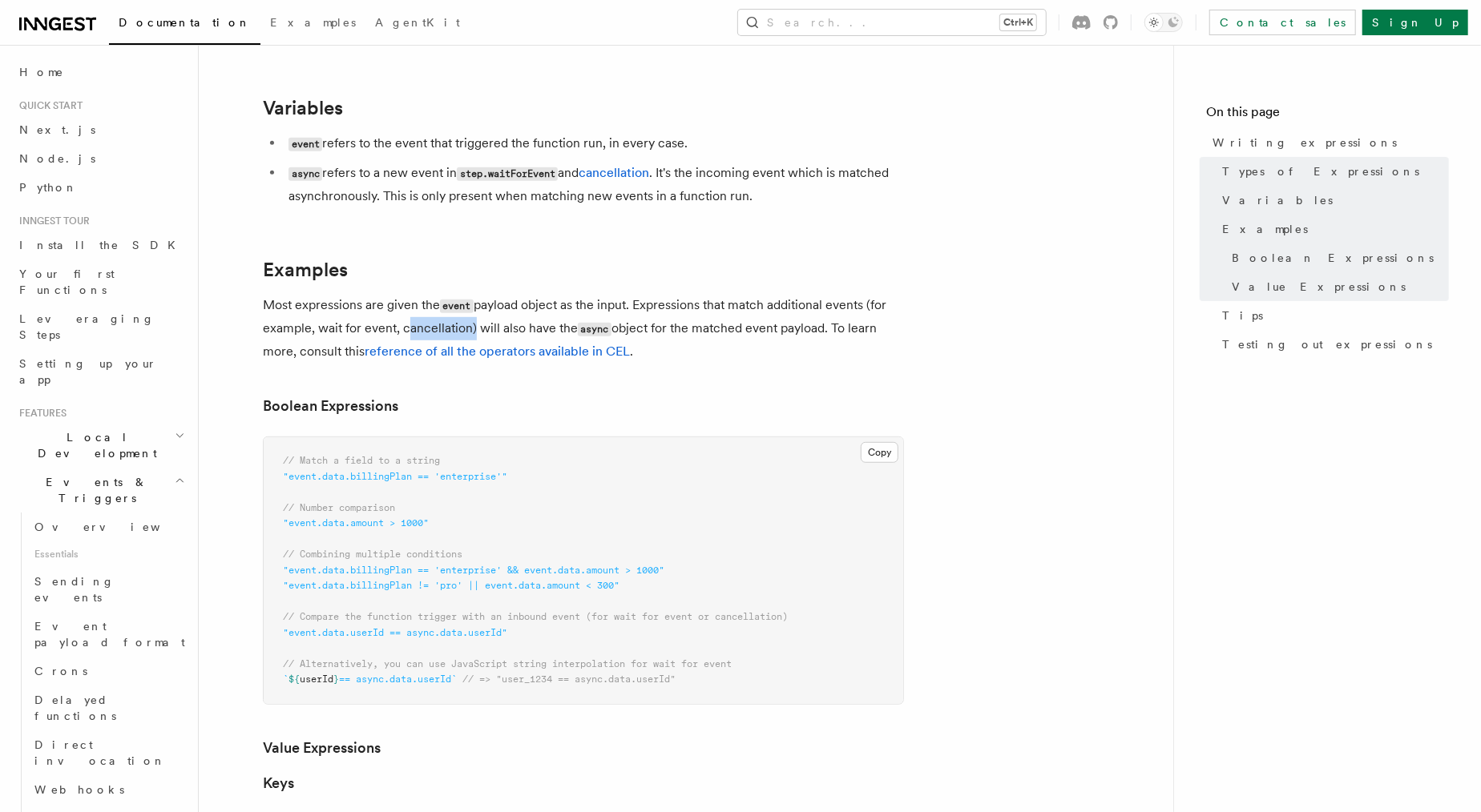
click at [402, 326] on p "Most expressions are given the event payload object as the input. Expressions t…" at bounding box center [584, 328] width 641 height 69
drag, startPoint x: 470, startPoint y: 326, endPoint x: 520, endPoint y: 326, distance: 50.0
click at [520, 326] on p "Most expressions are given the event payload object as the input. Expressions t…" at bounding box center [584, 328] width 641 height 69
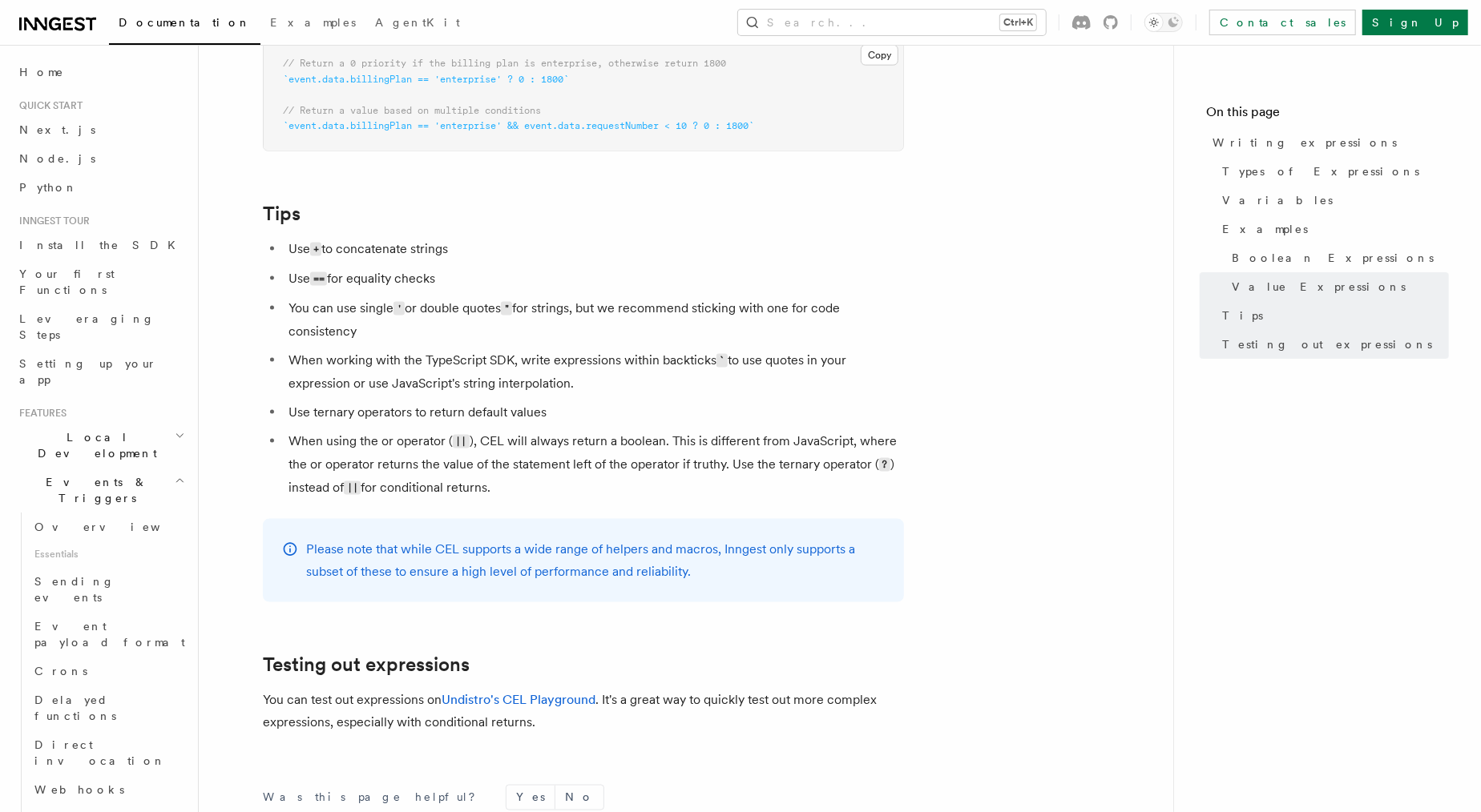
scroll to position [1514, 0]
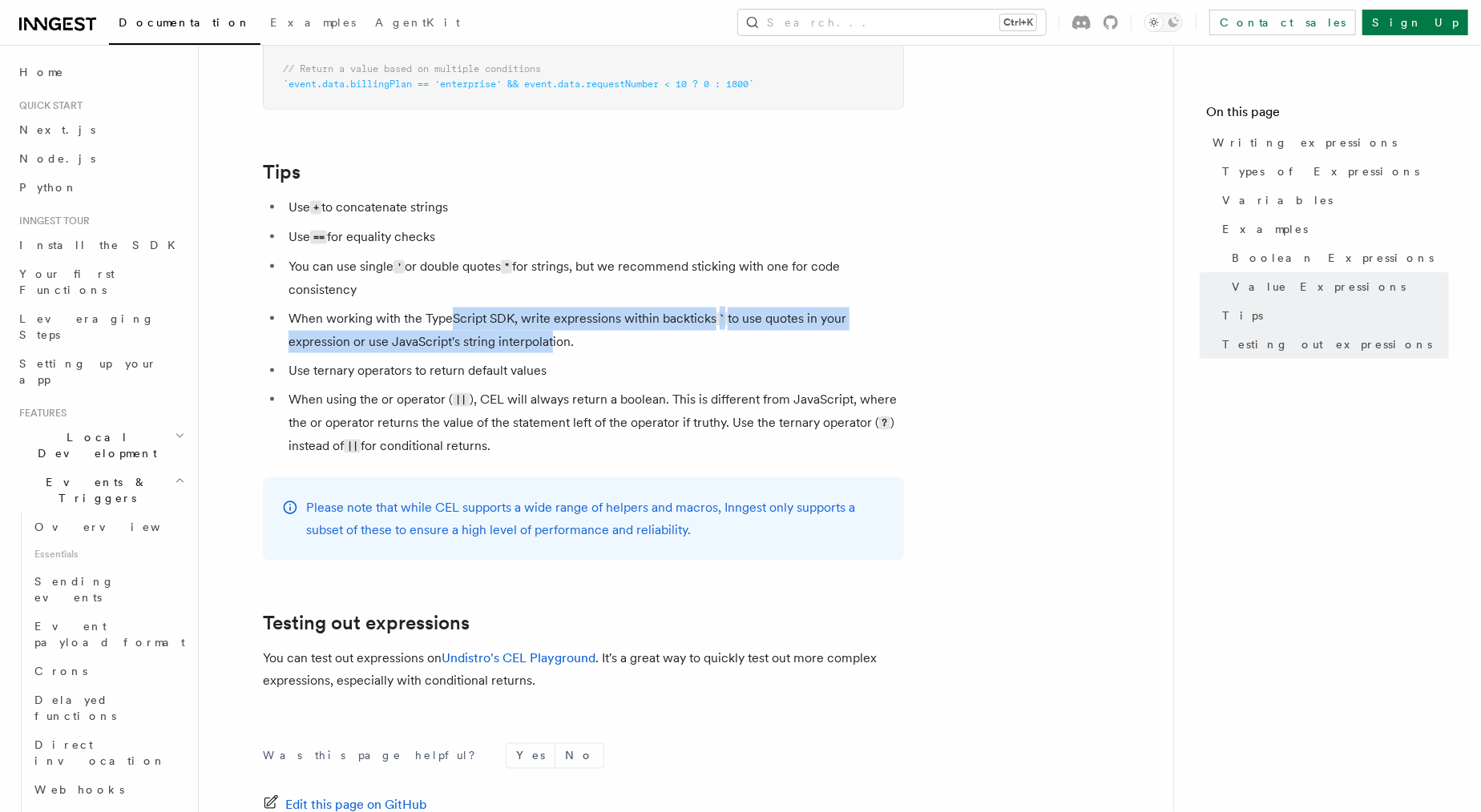
drag, startPoint x: 449, startPoint y: 326, endPoint x: 546, endPoint y: 346, distance: 99.0
click at [546, 346] on li "When working with the TypeScript SDK, write expressions within backticks ` to u…" at bounding box center [594, 330] width 620 height 45
drag, startPoint x: 587, startPoint y: 347, endPoint x: 485, endPoint y: 327, distance: 103.9
click at [486, 327] on li "When working with the TypeScript SDK, write expressions within backticks ` to u…" at bounding box center [594, 330] width 620 height 45
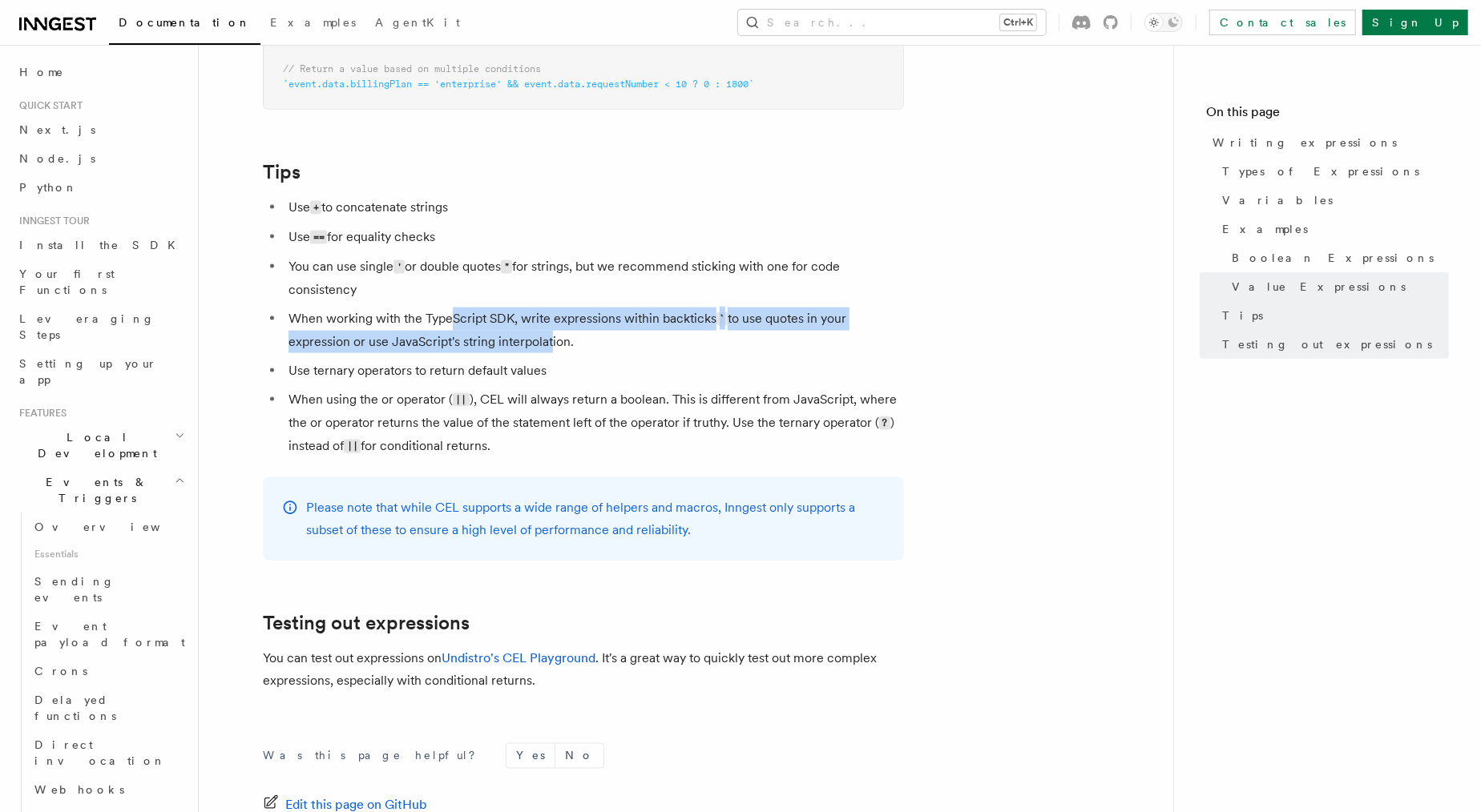
click at [485, 327] on li "When working with the TypeScript SDK, write expressions within backticks ` to u…" at bounding box center [594, 330] width 620 height 45
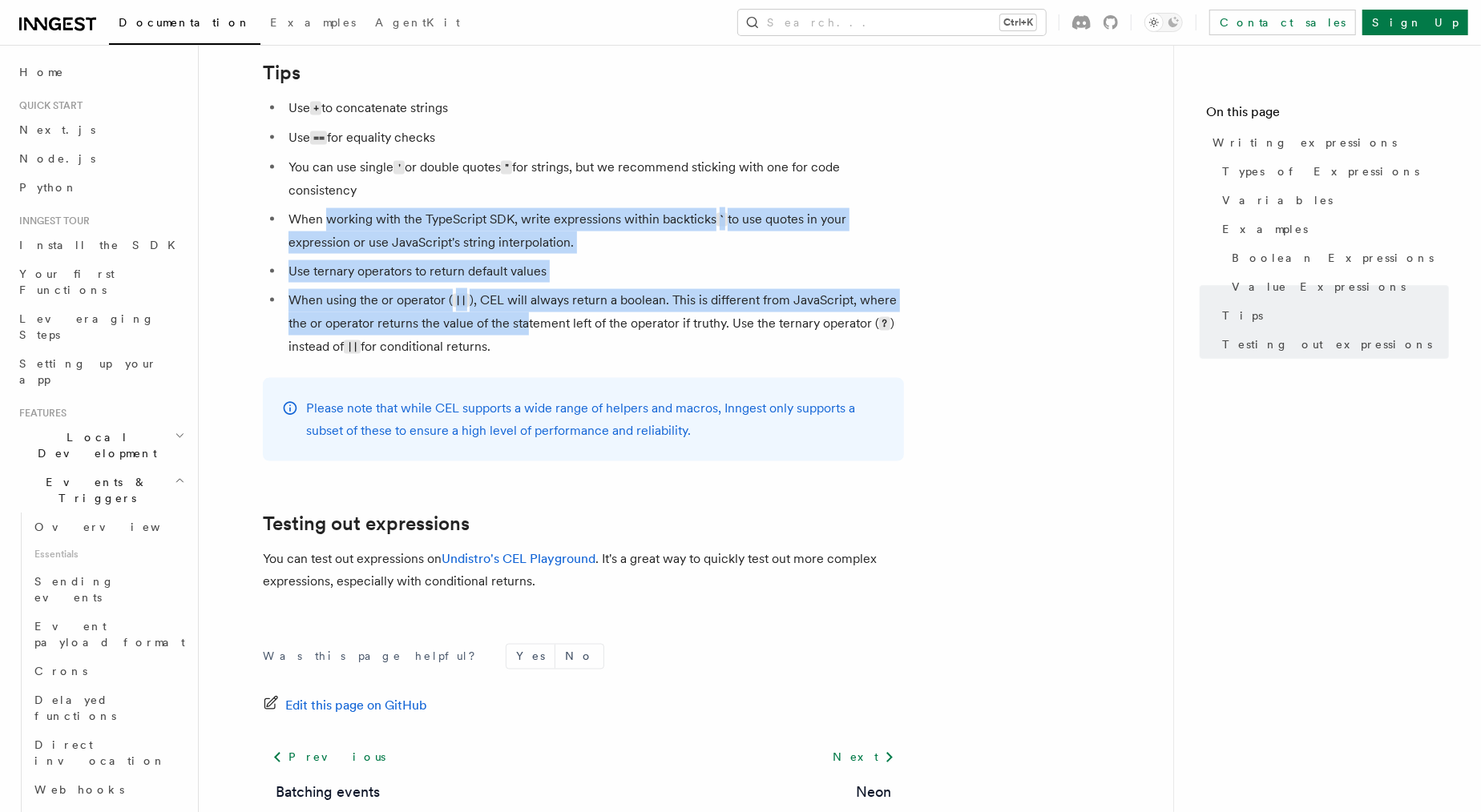
scroll to position [1615, 0]
drag, startPoint x: 329, startPoint y: 317, endPoint x: 582, endPoint y: 252, distance: 261.2
click at [582, 252] on li "When working with the TypeScript SDK, write expressions within backticks ` to u…" at bounding box center [594, 230] width 620 height 45
drag, startPoint x: 609, startPoint y: 250, endPoint x: 394, endPoint y: 216, distance: 217.7
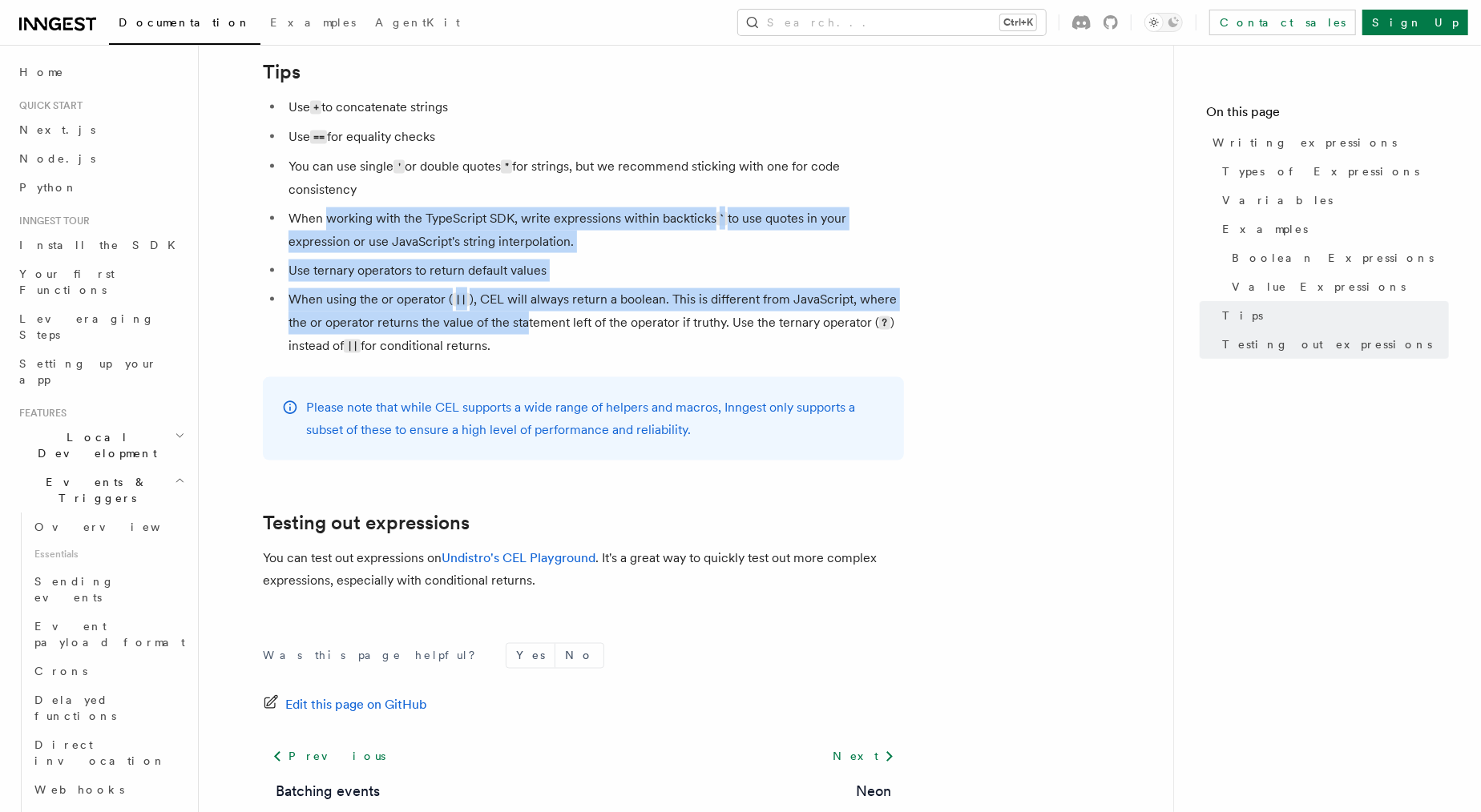
click at [394, 216] on li "When working with the TypeScript SDK, write expressions within backticks ` to u…" at bounding box center [594, 230] width 620 height 45
drag, startPoint x: 422, startPoint y: 222, endPoint x: 594, endPoint y: 240, distance: 172.9
click at [594, 240] on li "When working with the TypeScript SDK, write expressions within backticks ` to u…" at bounding box center [594, 230] width 620 height 45
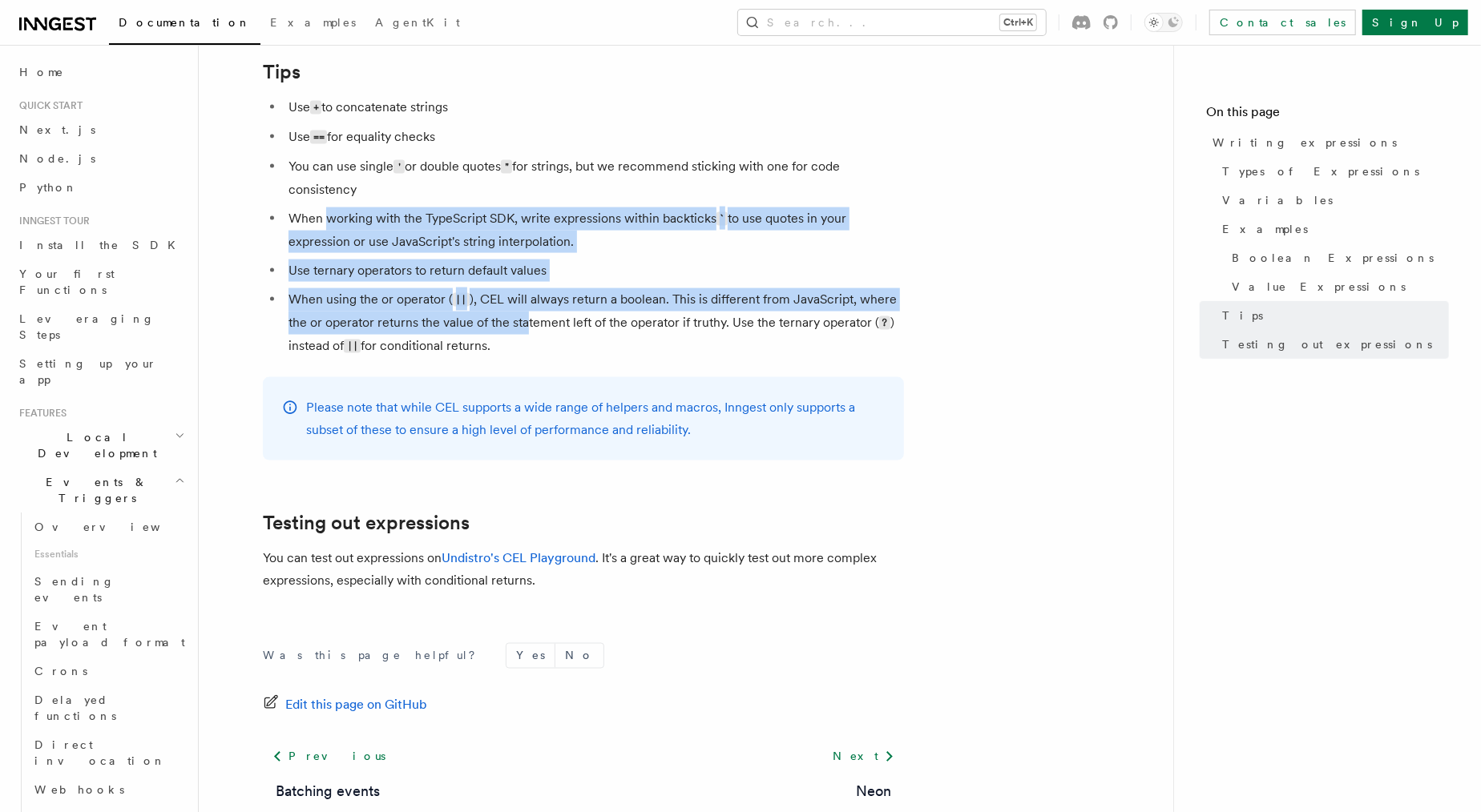
drag, startPoint x: 614, startPoint y: 240, endPoint x: 369, endPoint y: 222, distance: 245.7
click at [369, 222] on li "When working with the TypeScript SDK, write expressions within backticks ` to u…" at bounding box center [594, 230] width 620 height 45
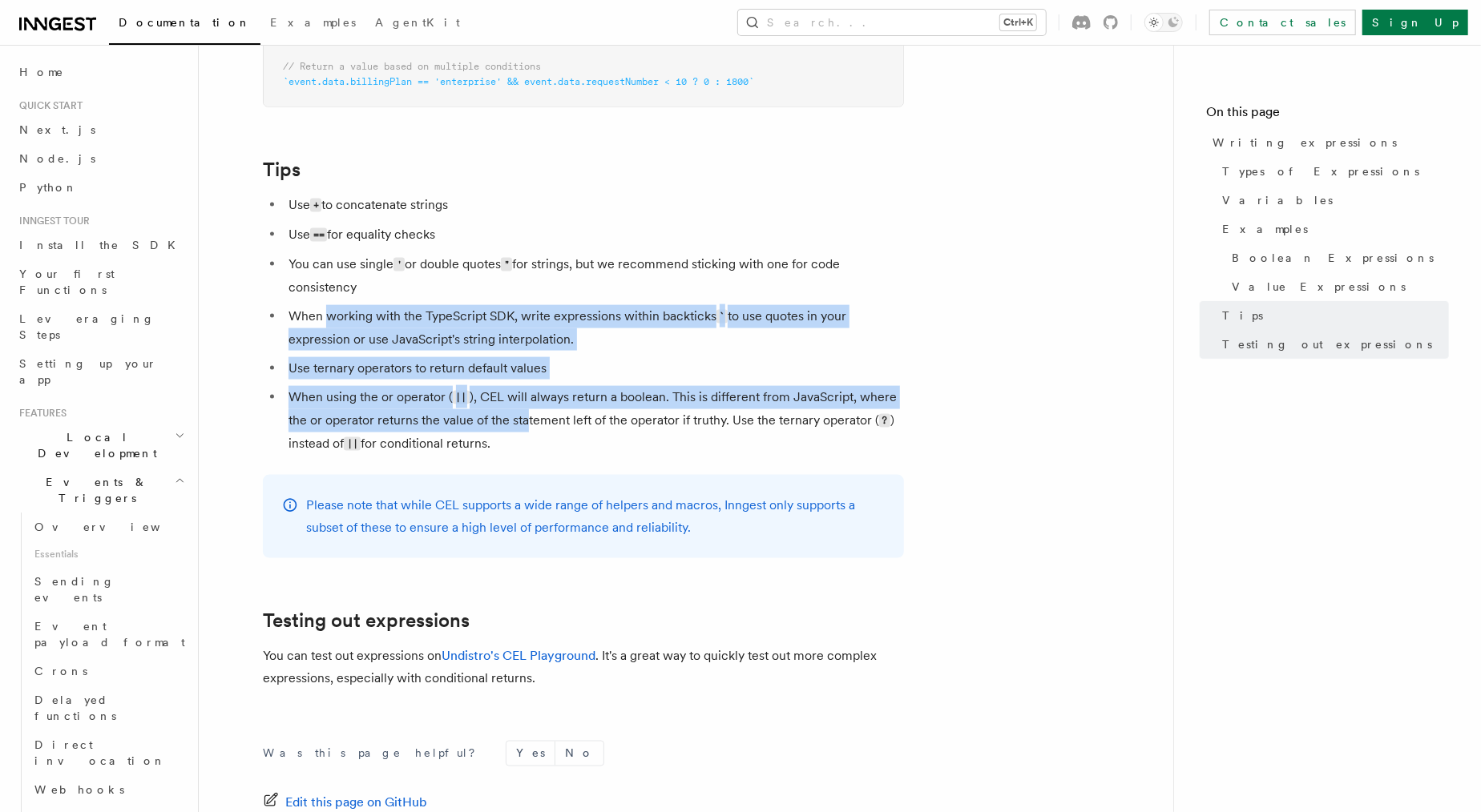
scroll to position [1517, 0]
click at [652, 338] on li "When working with the TypeScript SDK, write expressions within backticks ` to u…" at bounding box center [594, 328] width 620 height 45
click at [656, 350] on li "When working with the TypeScript SDK, write expressions within backticks ` to u…" at bounding box center [594, 328] width 620 height 45
drag, startPoint x: 617, startPoint y: 344, endPoint x: 427, endPoint y: 307, distance: 193.6
click at [427, 307] on ul "Use + to concatenate strings Use == for equality checks You can use single ' or…" at bounding box center [584, 324] width 641 height 262
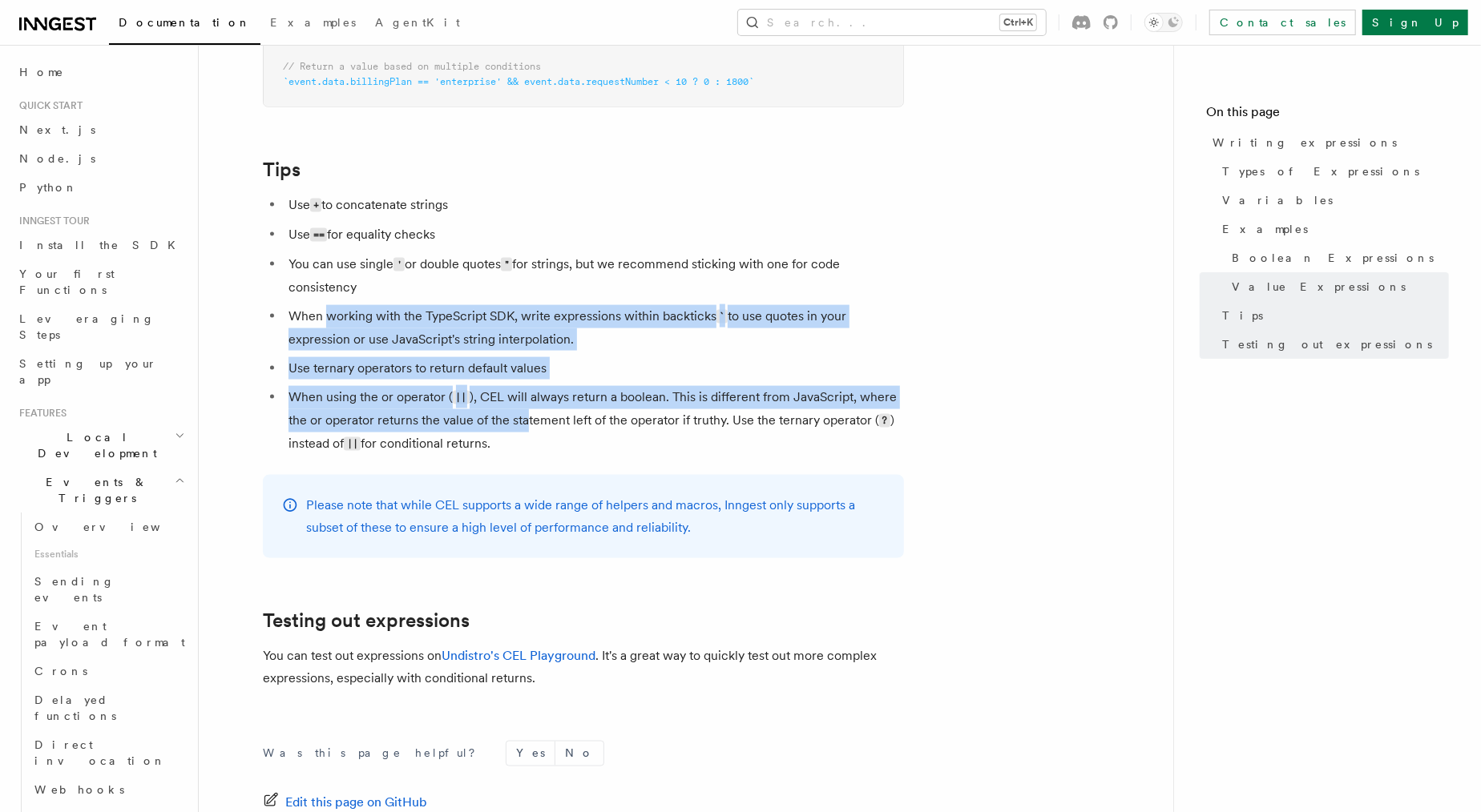
click at [427, 307] on ul "Use + to concatenate strings Use == for equality checks You can use single ' or…" at bounding box center [584, 324] width 641 height 262
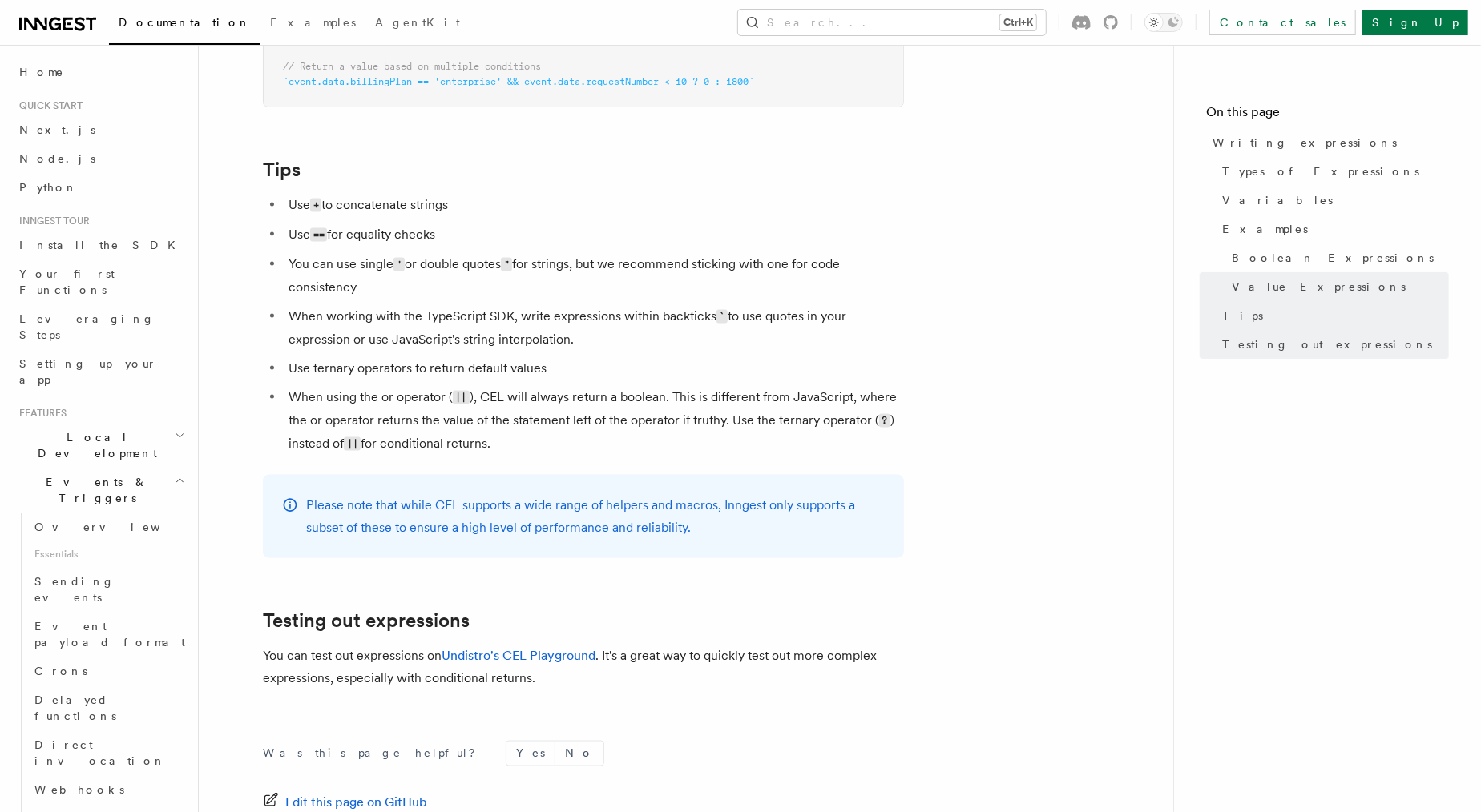
scroll to position [1316, 0]
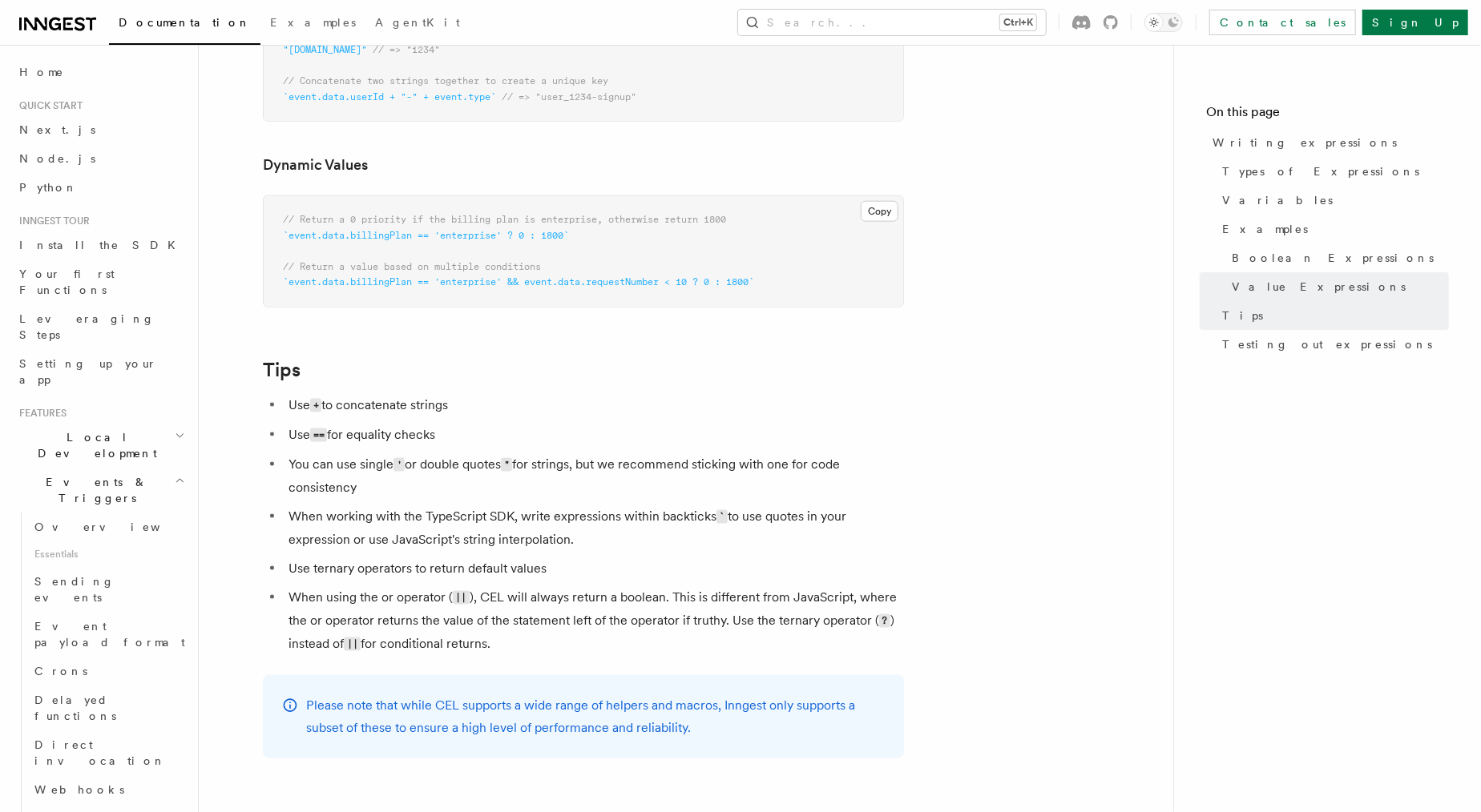
click at [393, 285] on span "`event.data.billingPlan == 'enterprise' && event.data.requestNumber < 10 ? 0 : …" at bounding box center [518, 281] width 471 height 11
click at [460, 285] on span "`event.data.billingPlan == 'enterprise' && event.data.requestNumber < 10 ? 0 : …" at bounding box center [518, 281] width 471 height 11
click at [557, 282] on span "`event.data.billingPlan == 'enterprise' && event.data.requestNumber < 10 ? 0 : …" at bounding box center [518, 281] width 471 height 11
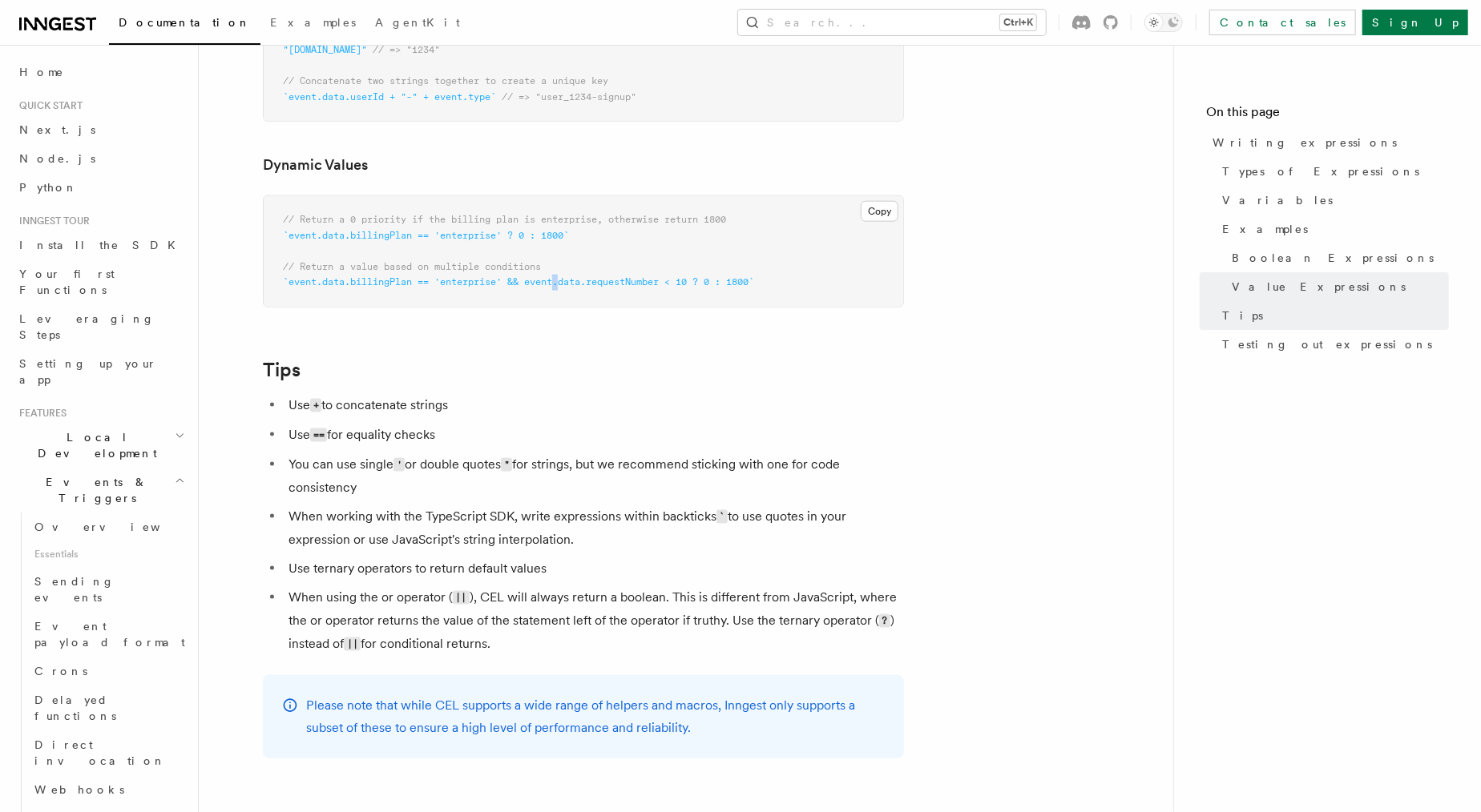
click at [557, 282] on span "`event.data.billingPlan == 'enterprise' && event.data.requestNumber < 10 ? 0 : …" at bounding box center [518, 281] width 471 height 11
click at [645, 278] on span "`event.data.billingPlan == 'enterprise' && event.data.requestNumber < 10 ? 0 : …" at bounding box center [518, 281] width 471 height 11
click at [533, 282] on span "`event.data.billingPlan == 'enterprise' && event.data.requestNumber < 10 ? 0 : …" at bounding box center [518, 281] width 471 height 11
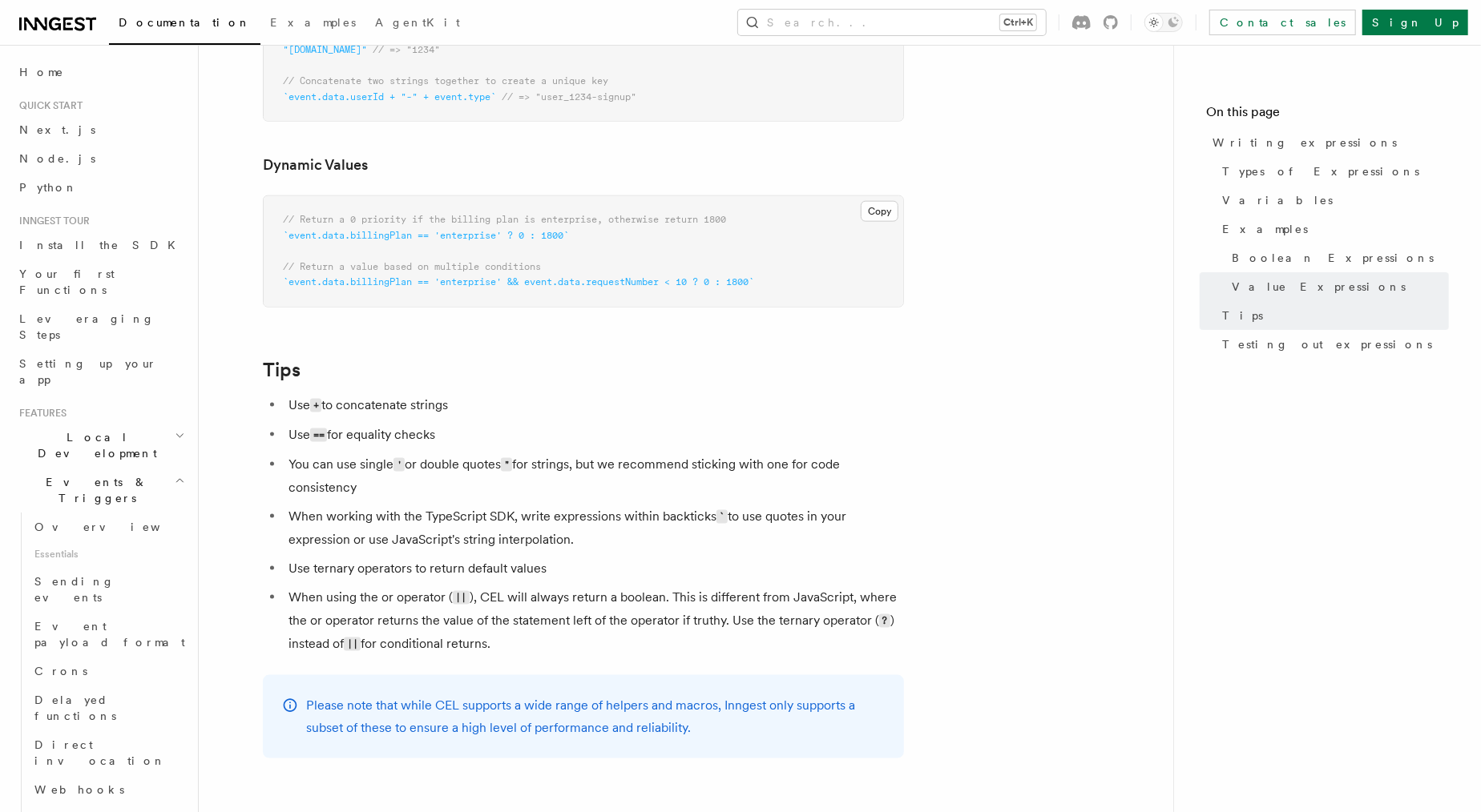
click at [563, 283] on span "`event.data.billingPlan == 'enterprise' && event.data.requestNumber < 10 ? 0 : …" at bounding box center [518, 281] width 471 height 11
click at [570, 283] on span "`event.data.billingPlan == 'enterprise' && event.data.requestNumber < 10 ? 0 : …" at bounding box center [518, 281] width 471 height 11
click at [617, 283] on span "`event.data.billingPlan == 'enterprise' && event.data.requestNumber < 10 ? 0 : …" at bounding box center [518, 281] width 471 height 11
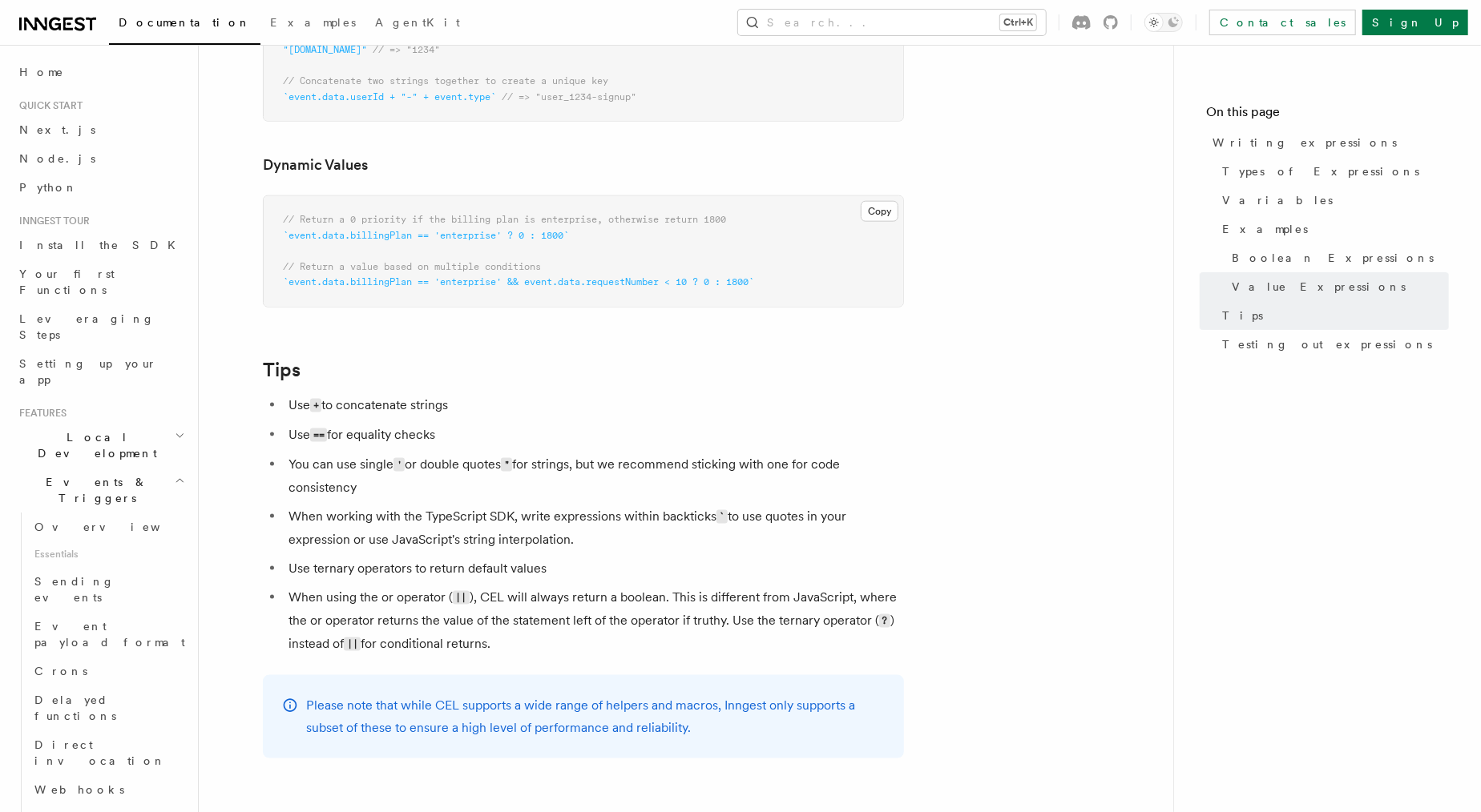
click at [356, 277] on pre "// Return a 0 priority if the billing plan is enterprise, otherwise return 1800…" at bounding box center [583, 251] width 639 height 111
click at [380, 281] on span "`event.data.billingPlan == 'enterprise' && event.data.requestNumber < 10 ? 0 : …" at bounding box center [518, 281] width 471 height 11
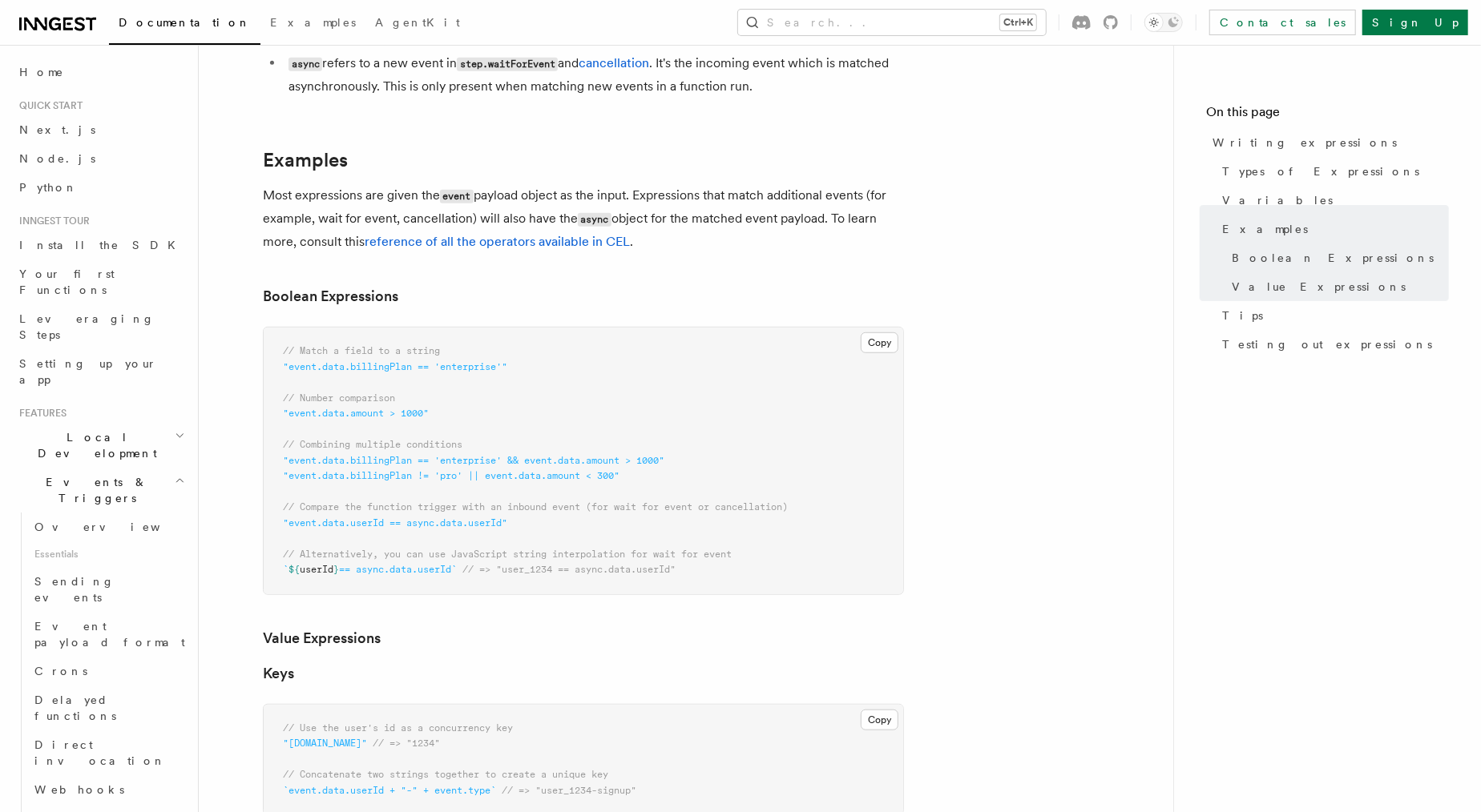
scroll to position [616, 0]
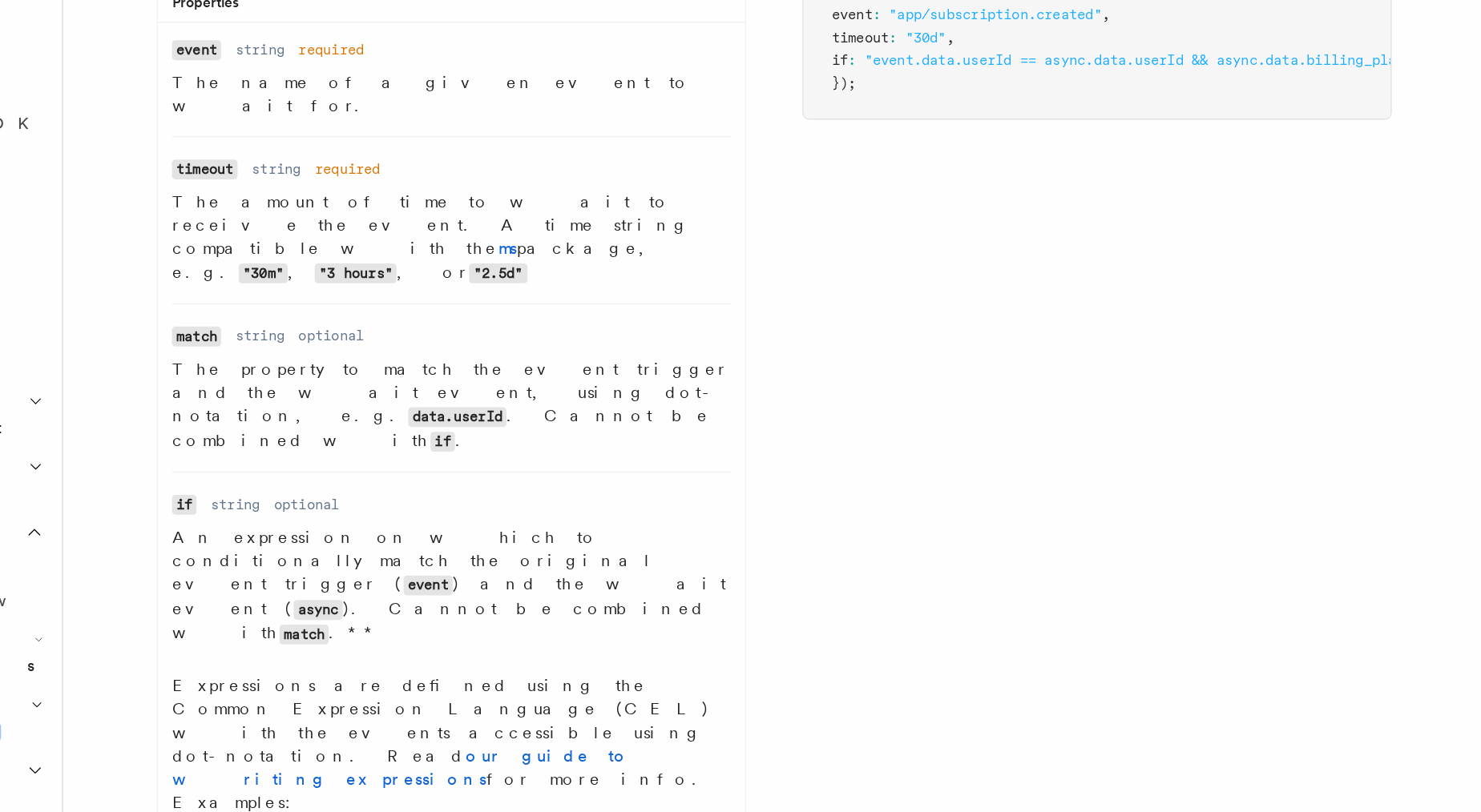
scroll to position [238, 0]
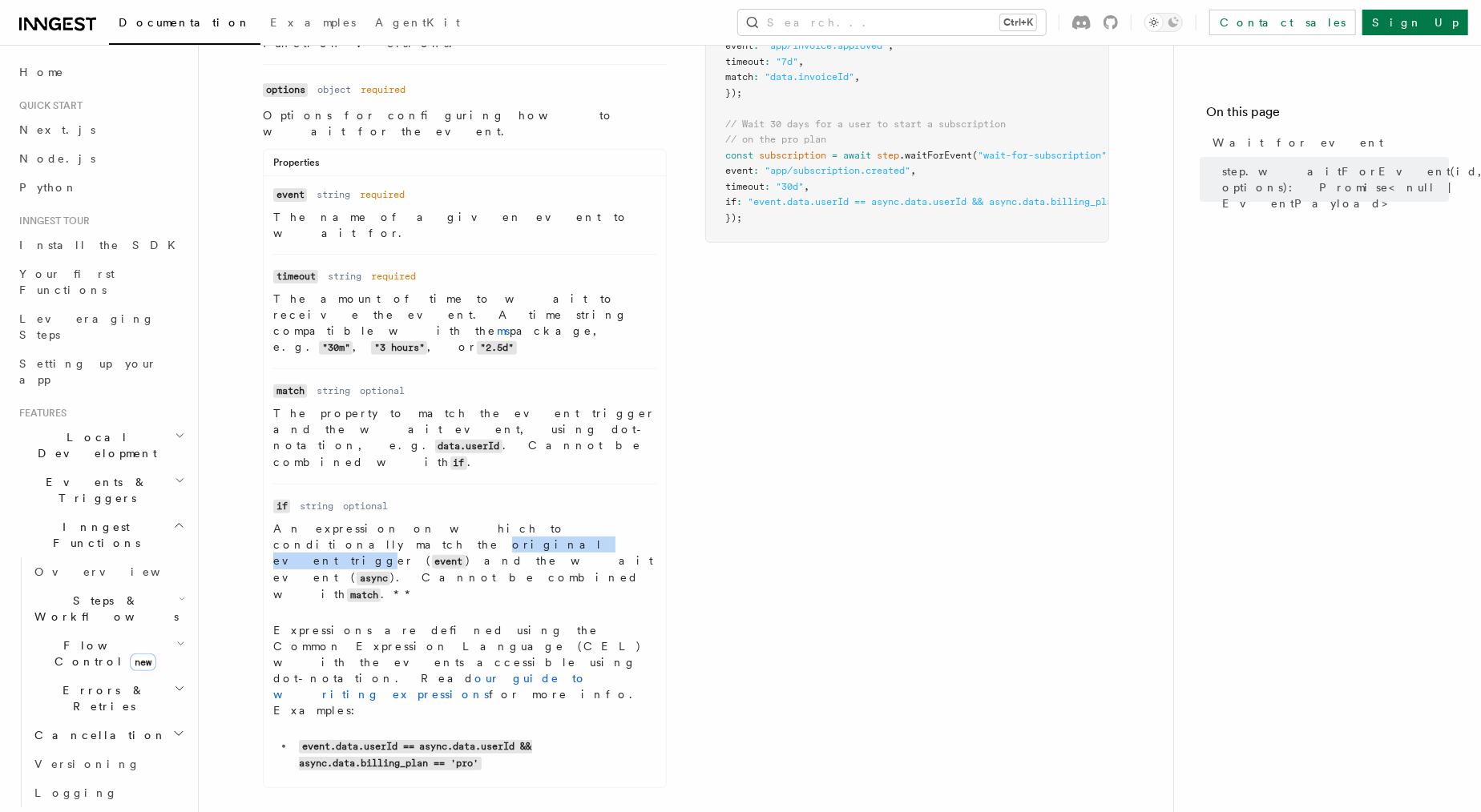
drag, startPoint x: 527, startPoint y: 396, endPoint x: 617, endPoint y: 396, distance: 90.0
click at [617, 520] on p "An expression on which to conditionally match the original event trigger ( even…" at bounding box center [464, 561] width 383 height 82
drag, startPoint x: 617, startPoint y: 396, endPoint x: 538, endPoint y: 399, distance: 79.1
click at [538, 520] on p "An expression on which to conditionally match the original event trigger ( even…" at bounding box center [464, 561] width 383 height 82
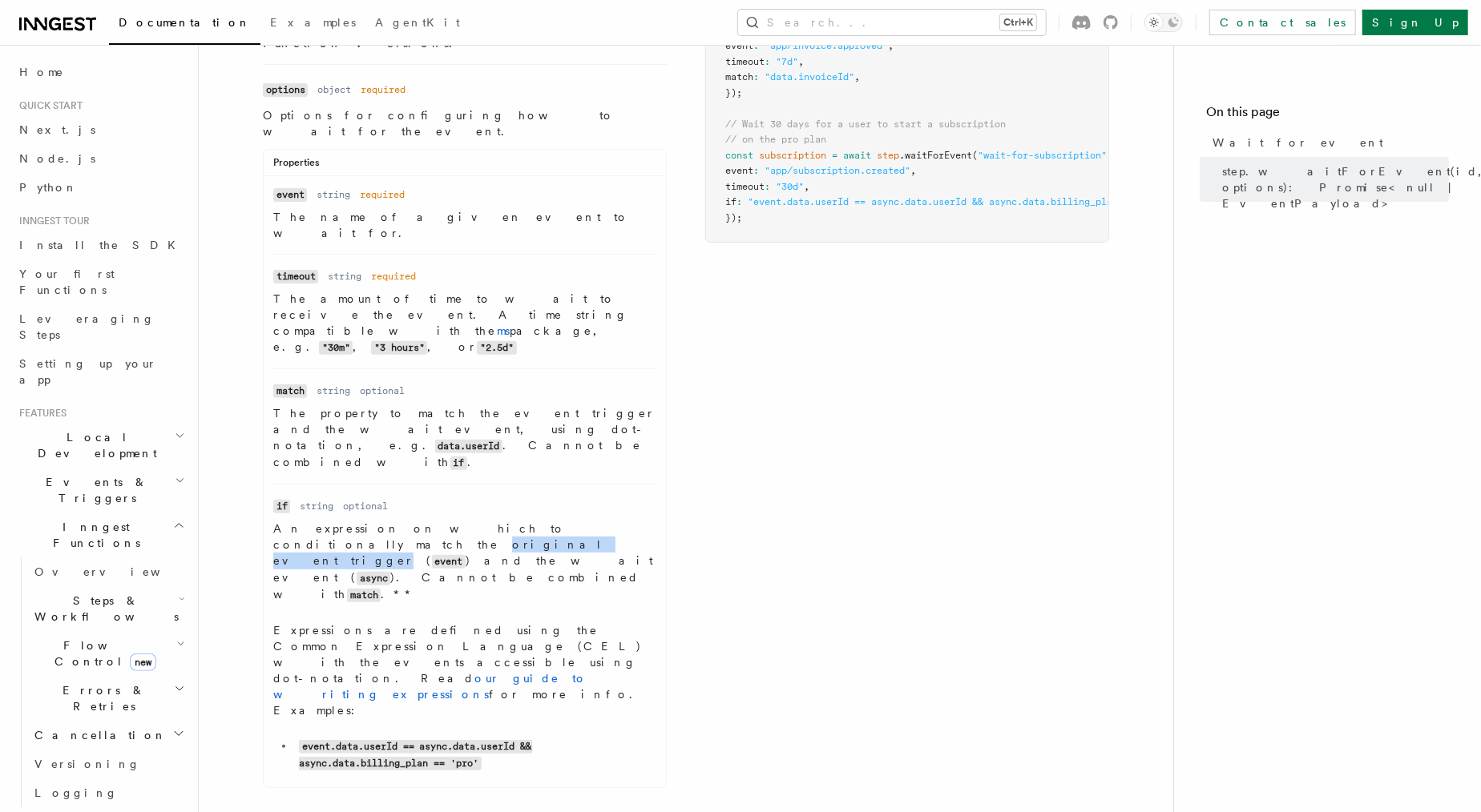
click at [538, 520] on p "An expression on which to conditionally match the original event trigger ( even…" at bounding box center [464, 561] width 383 height 82
click at [377, 520] on p "An expression on which to conditionally match the original event trigger ( even…" at bounding box center [464, 561] width 383 height 82
drag, startPoint x: 885, startPoint y: 202, endPoint x: 987, endPoint y: 201, distance: 102.0
click at [987, 201] on span ""event.data.userId == async.data.userId && async.data.billing_plan == 'pro'"" at bounding box center [961, 201] width 426 height 11
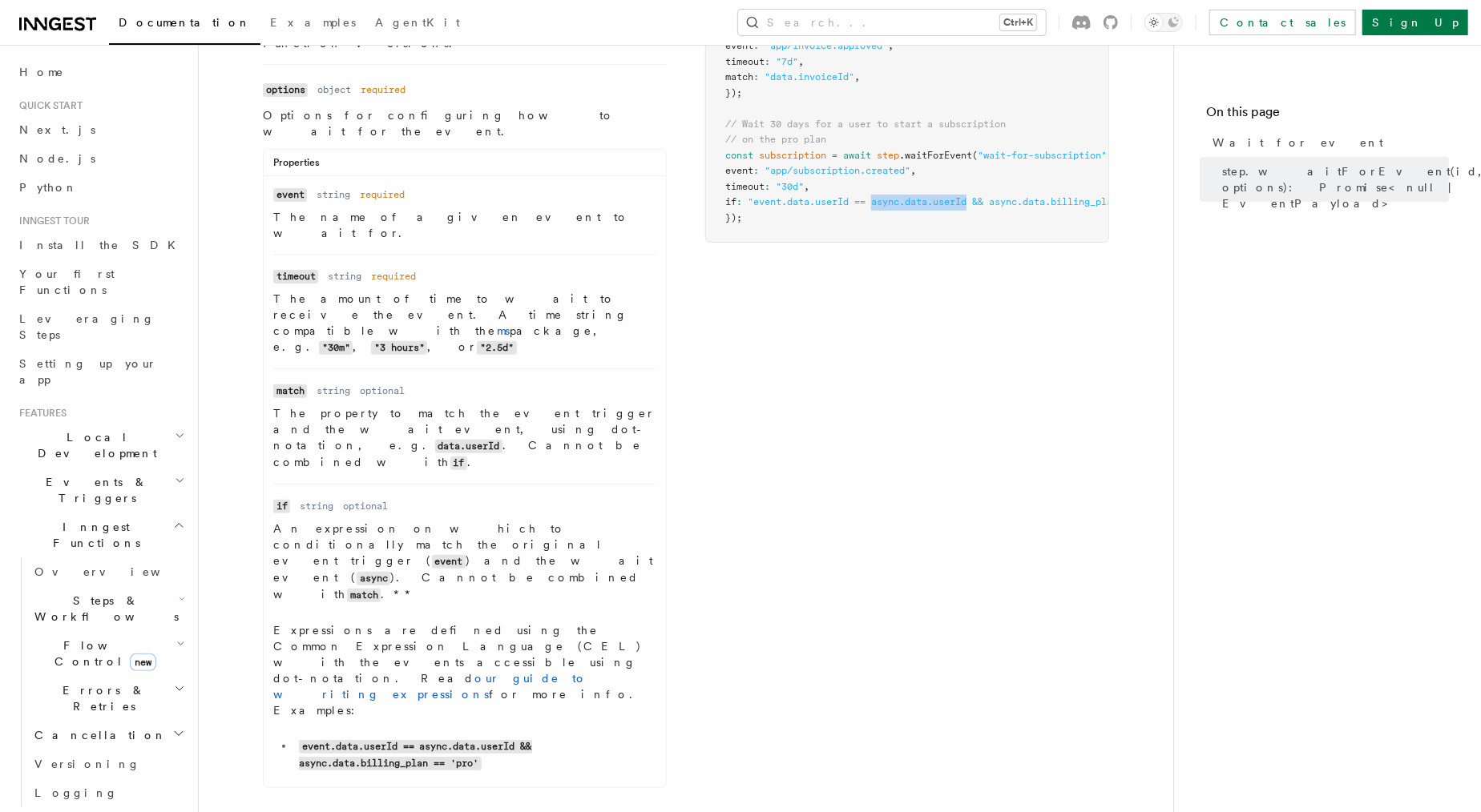
copy span "async.data.userId"
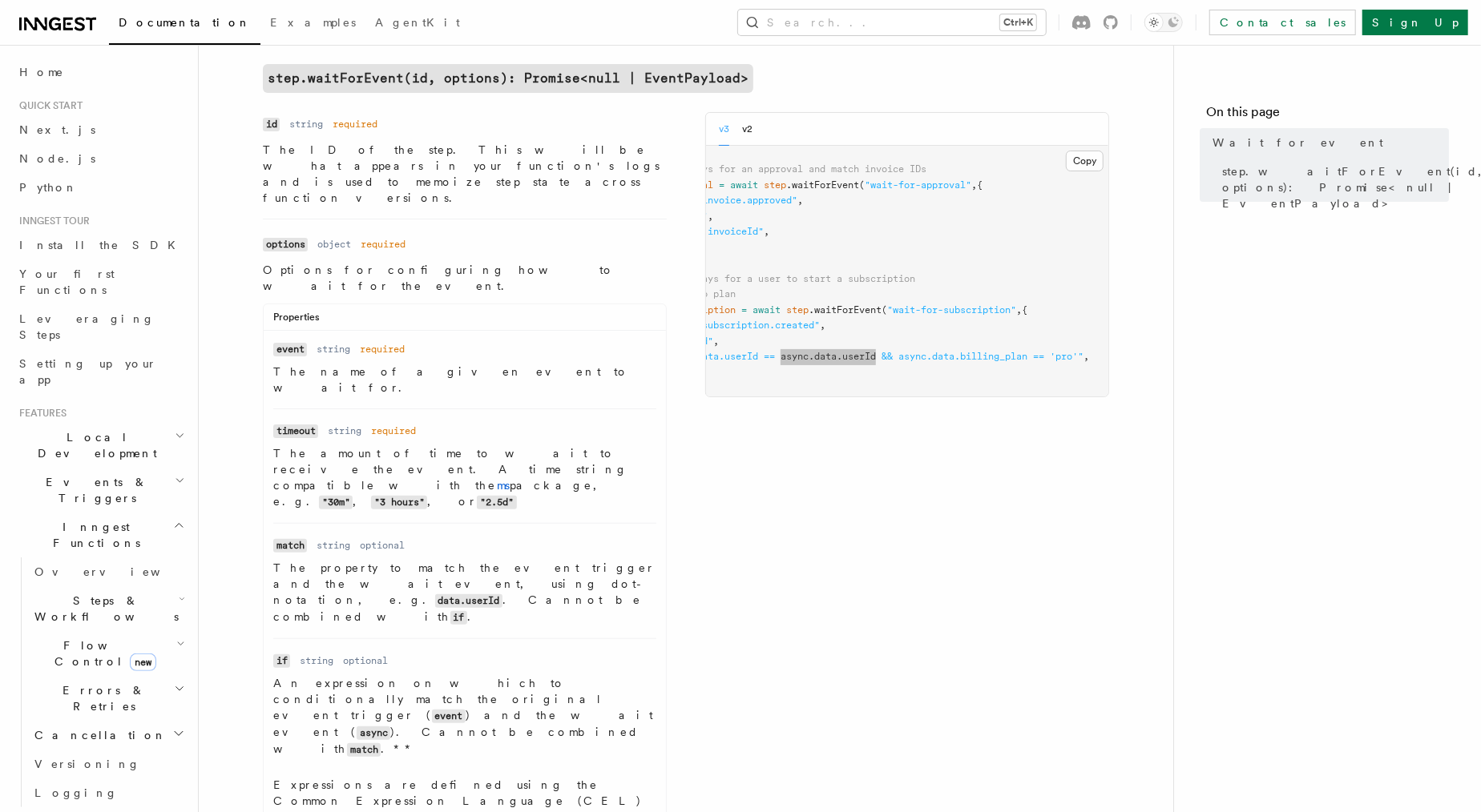
scroll to position [0, 0]
